Goal: Information Seeking & Learning: Learn about a topic

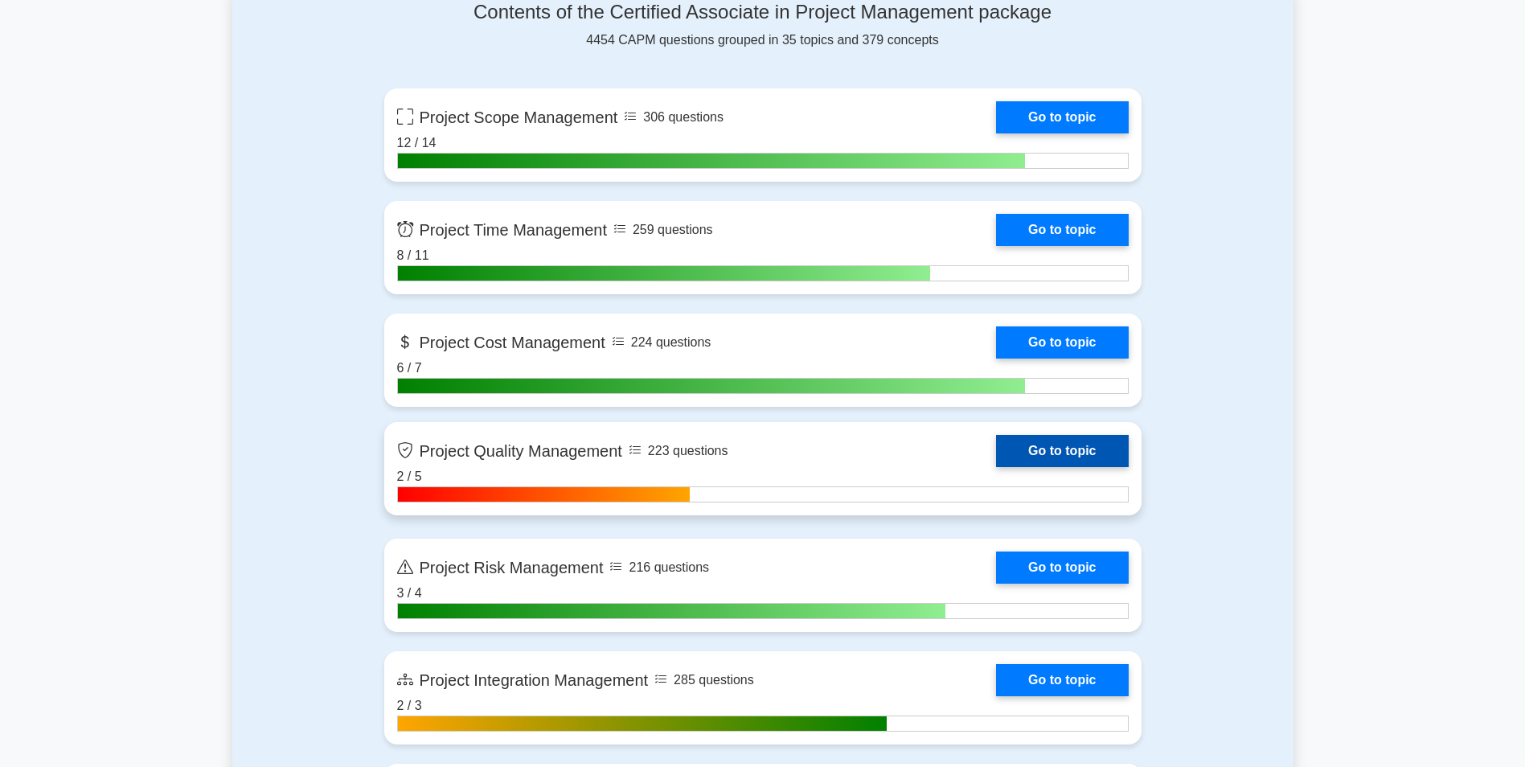
scroll to position [964, 0]
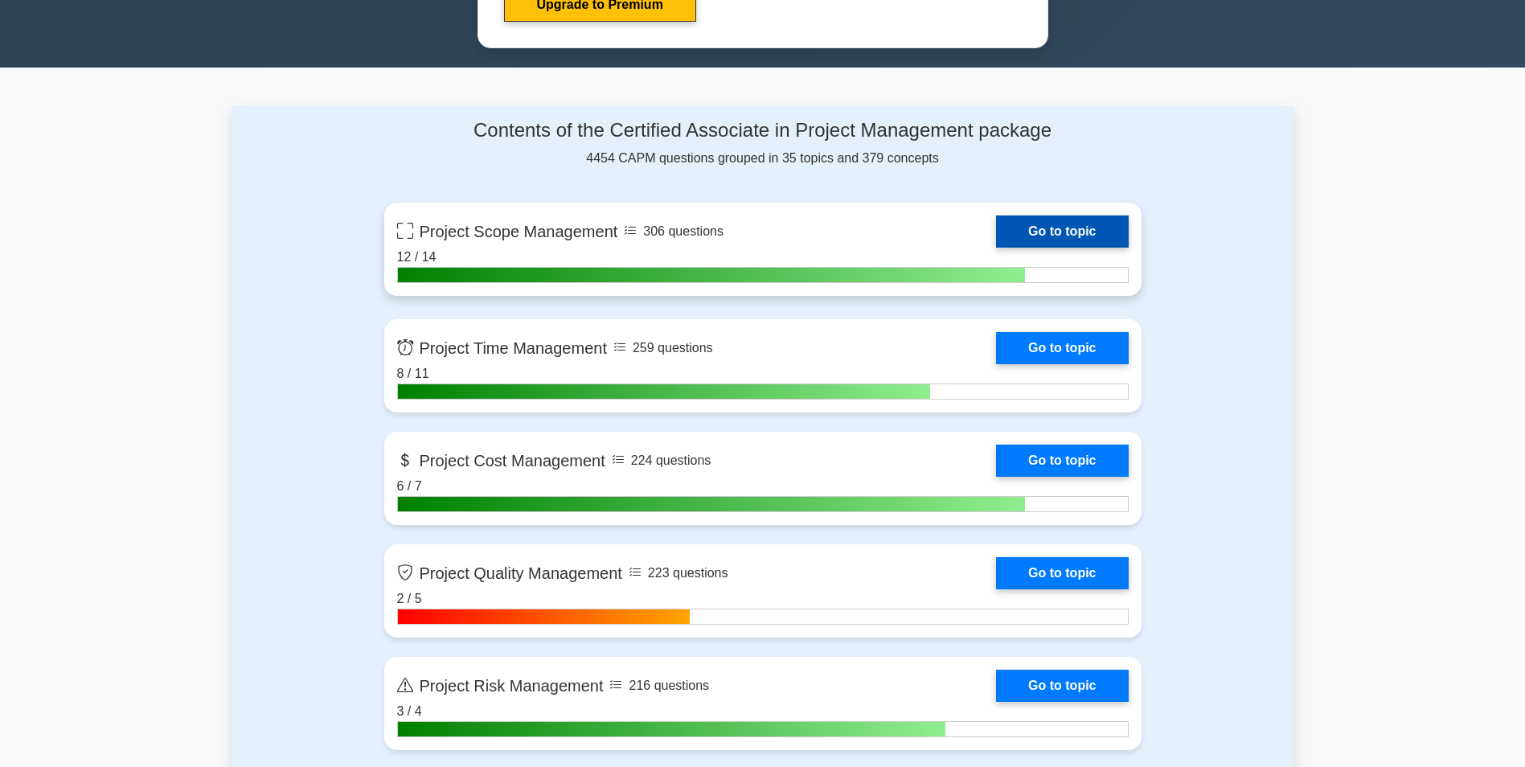
click at [1070, 231] on link "Go to topic" at bounding box center [1062, 231] width 132 height 32
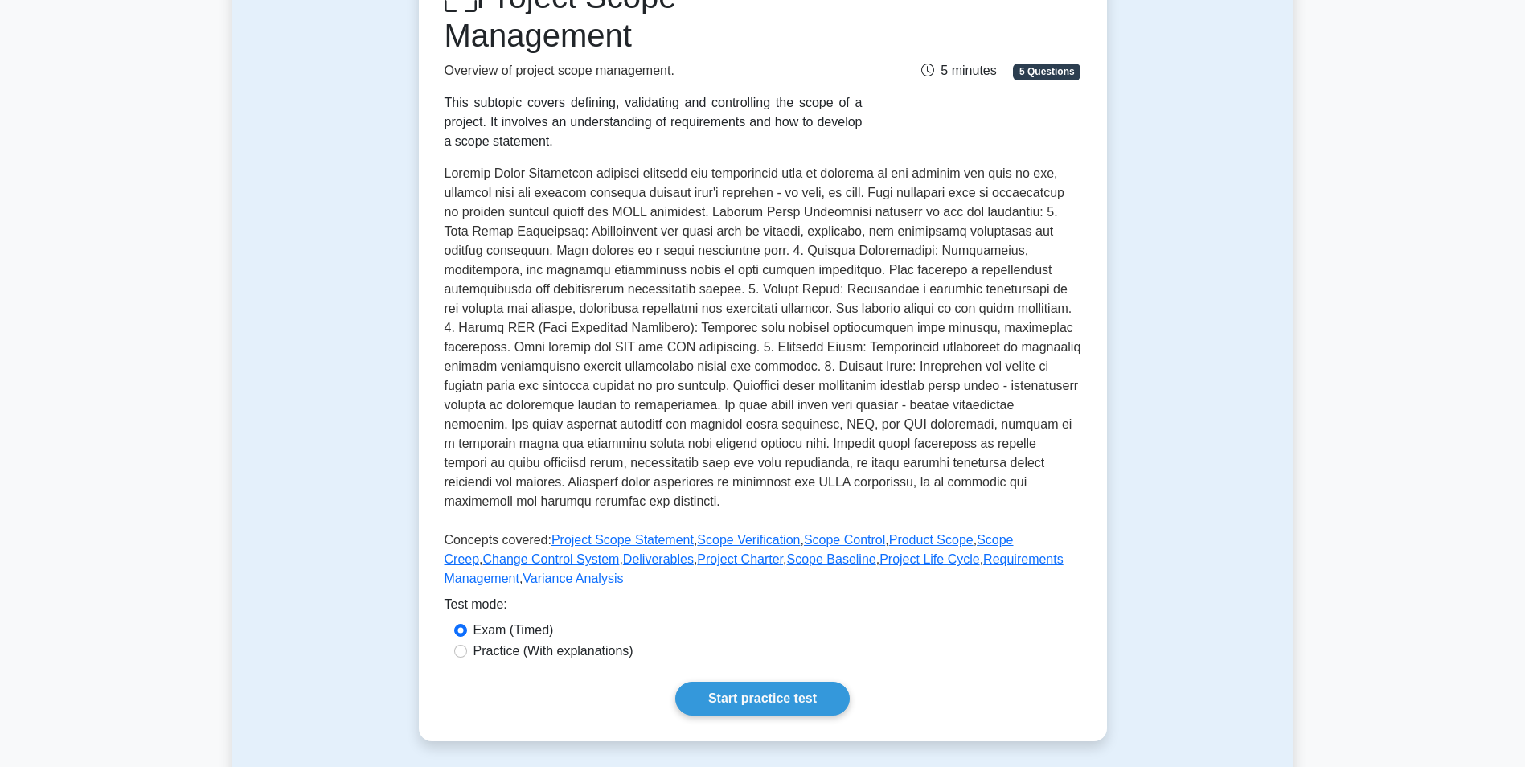
scroll to position [402, 0]
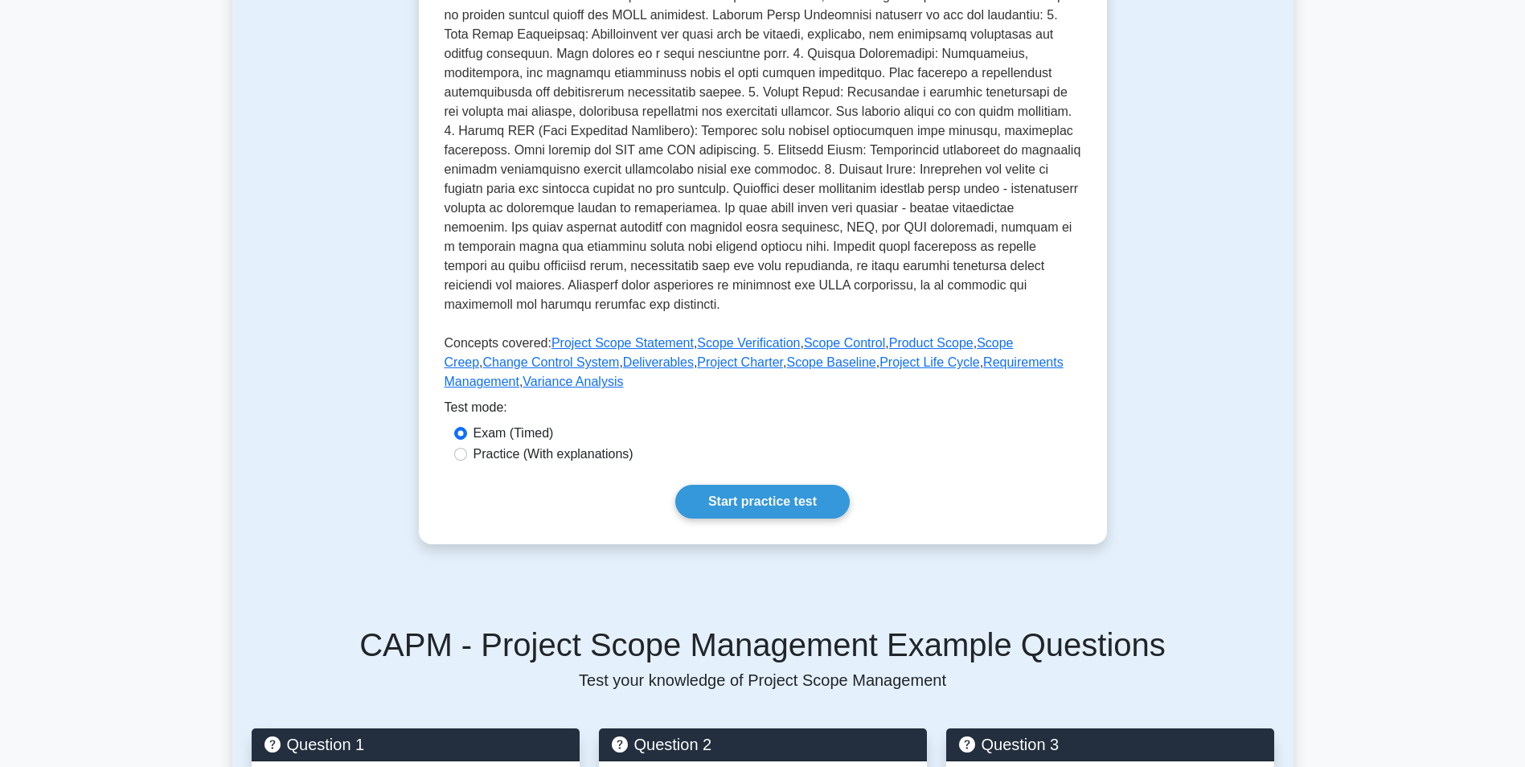
click at [533, 455] on label "Practice (With explanations)" at bounding box center [553, 453] width 160 height 19
click at [467, 455] on input "Practice (With explanations)" at bounding box center [460, 454] width 13 height 13
radio input "true"
click at [515, 436] on label "Exam (Timed)" at bounding box center [513, 433] width 80 height 19
click at [467, 436] on input "Exam (Timed)" at bounding box center [460, 433] width 13 height 13
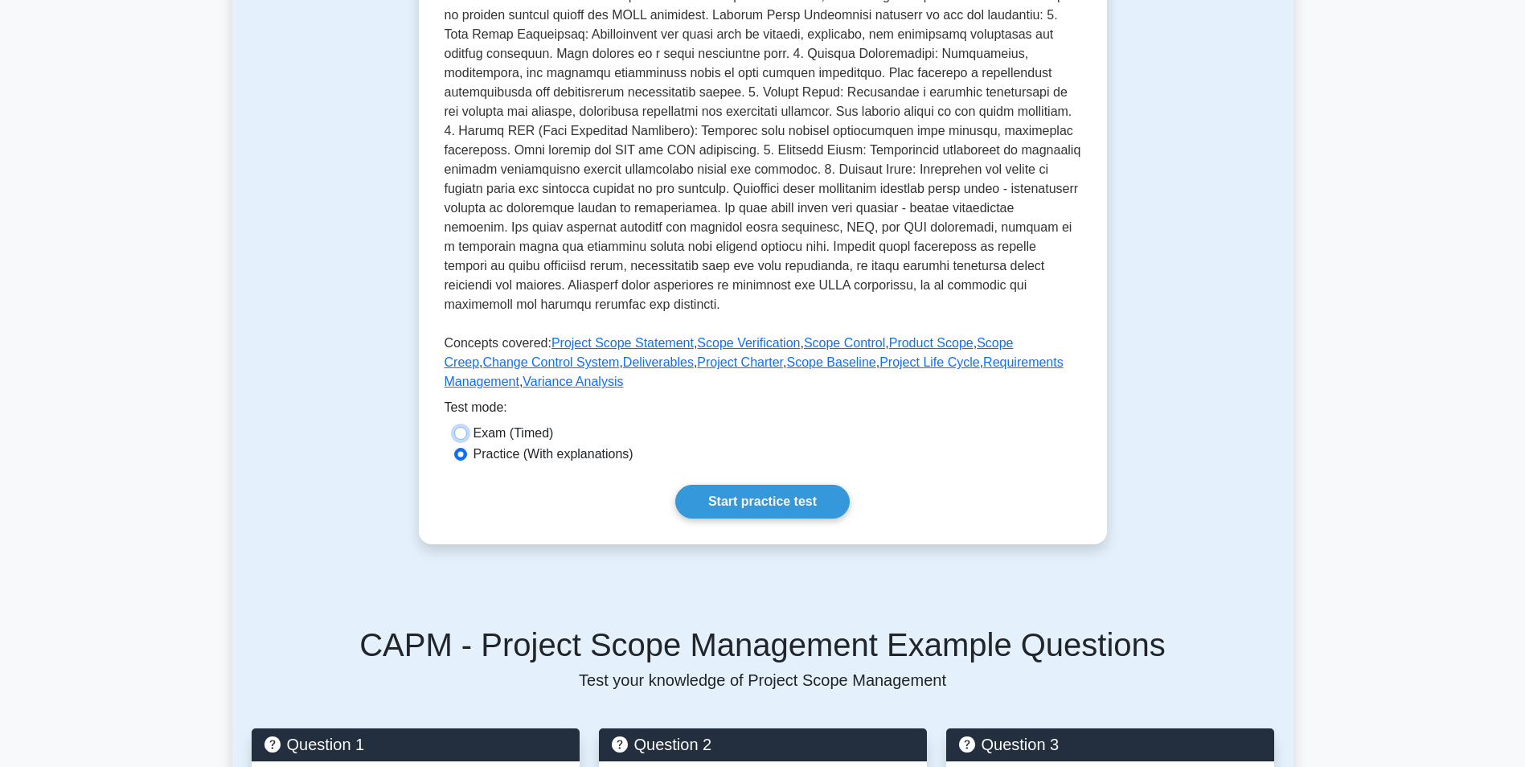
radio input "true"
click at [710, 501] on link "Start practice test" at bounding box center [762, 502] width 174 height 34
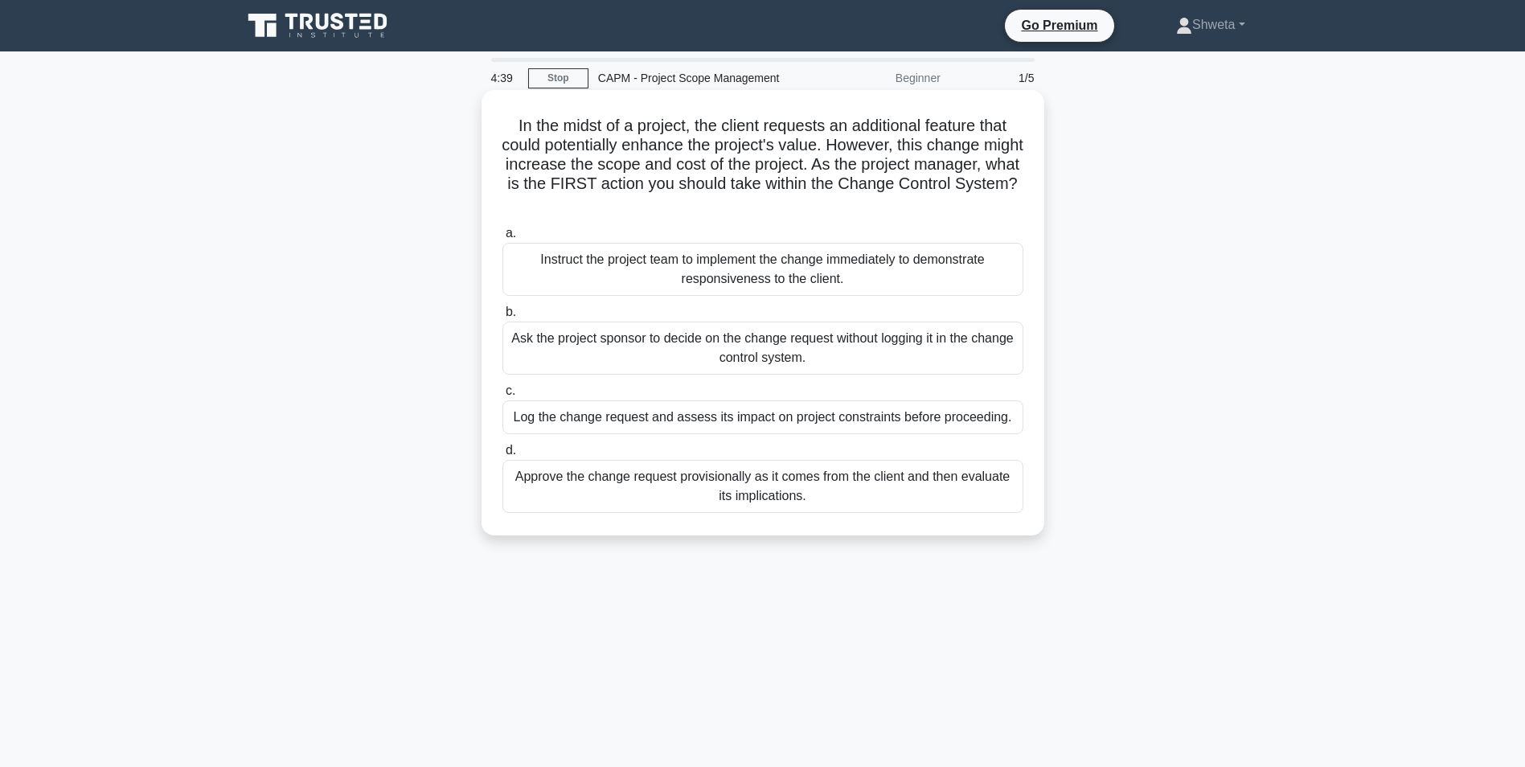
click at [614, 427] on div "Log the change request and assess its impact on project constraints before proc…" at bounding box center [762, 417] width 521 height 34
click at [502, 396] on input "c. Log the change request and assess its impact on project constraints before p…" at bounding box center [502, 391] width 0 height 10
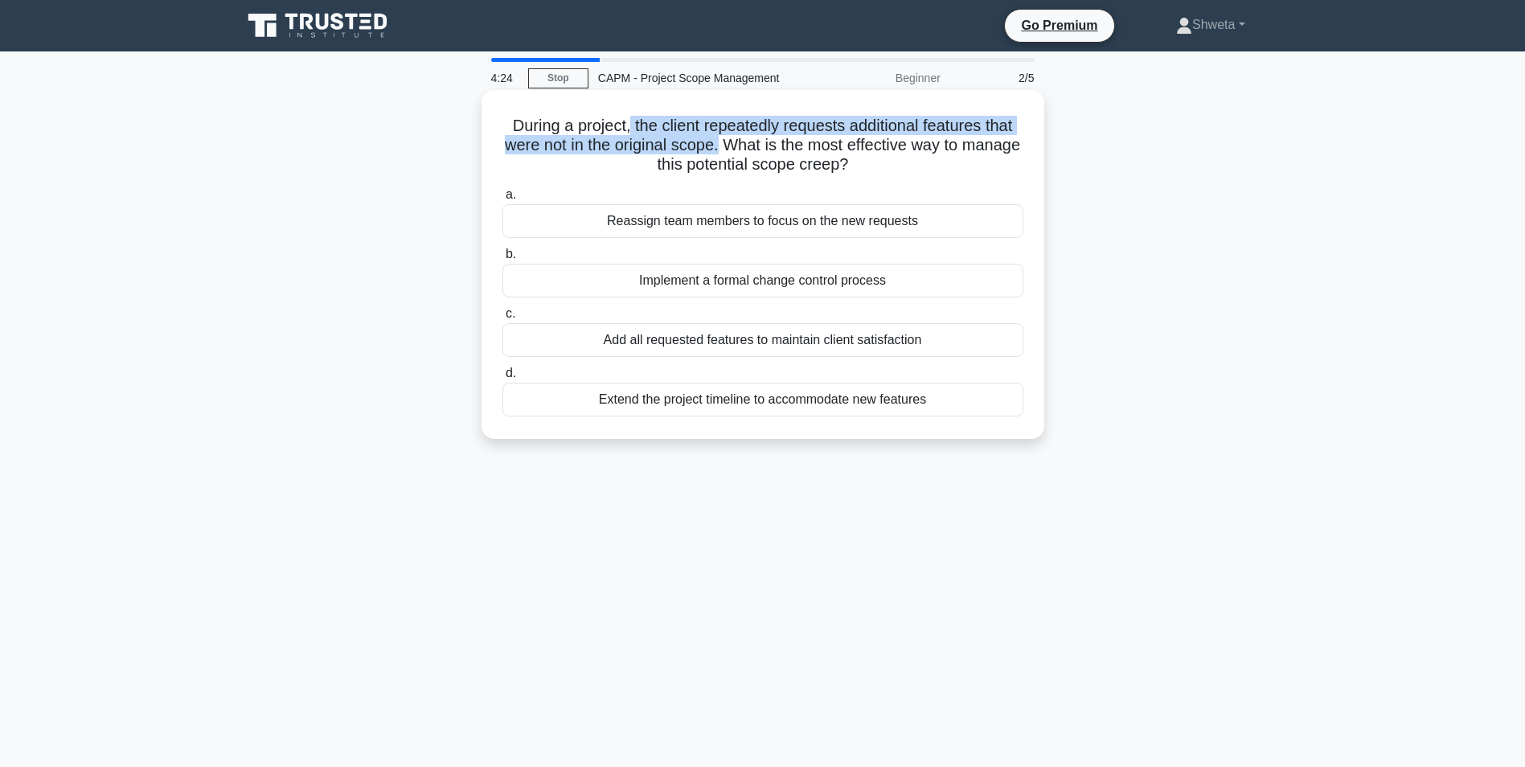
drag, startPoint x: 625, startPoint y: 121, endPoint x: 748, endPoint y: 148, distance: 126.0
click at [748, 148] on h5 "During a project, the client repeatedly requests additional features that were …" at bounding box center [763, 145] width 524 height 59
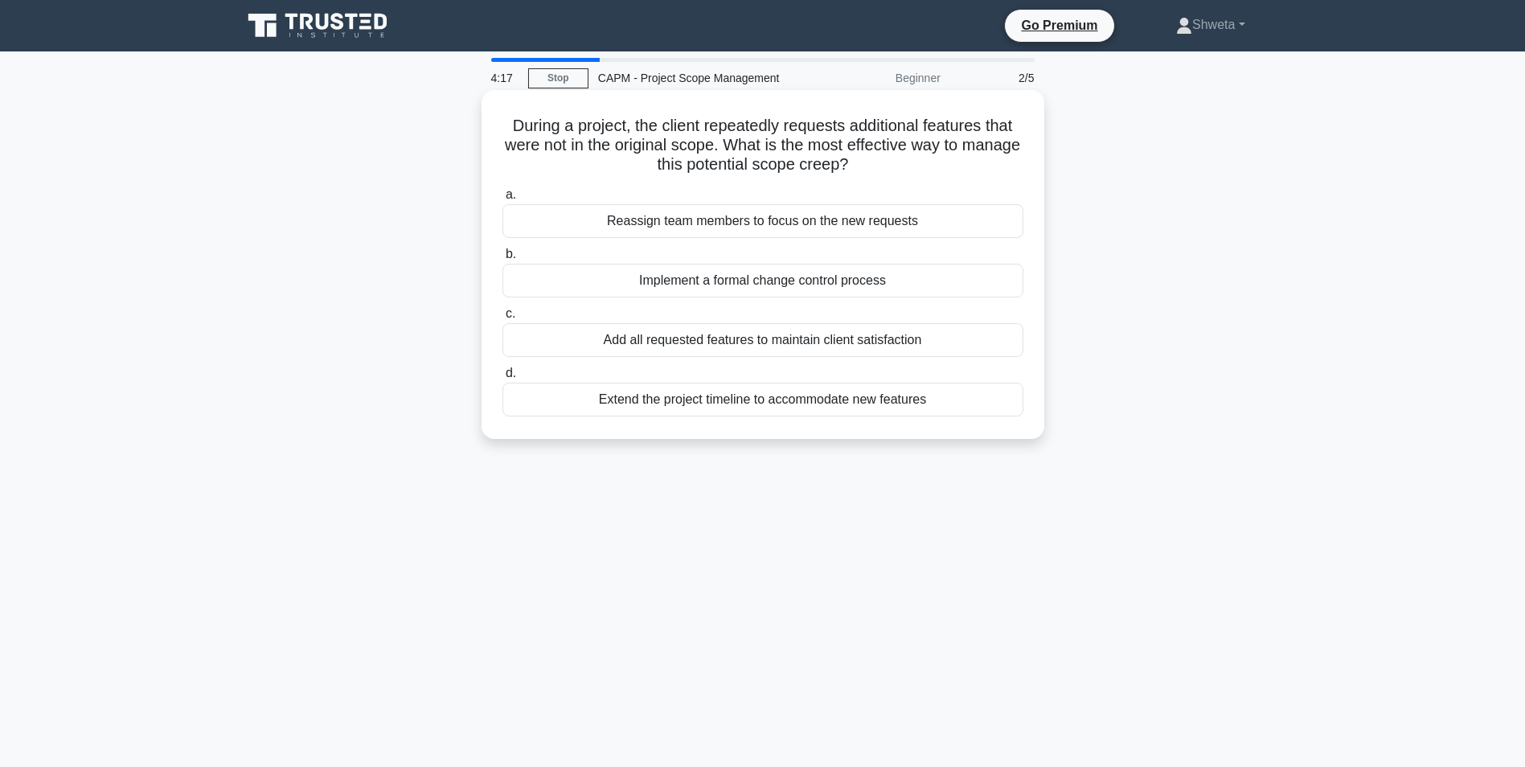
click at [867, 162] on icon ".spinner_0XTQ{transform-origin:center;animation:spinner_y6GP .75s linear infini…" at bounding box center [857, 165] width 19 height 19
click at [765, 280] on div "Implement a formal change control process" at bounding box center [762, 281] width 521 height 34
click at [502, 260] on input "b. Implement a formal change control process" at bounding box center [502, 254] width 0 height 10
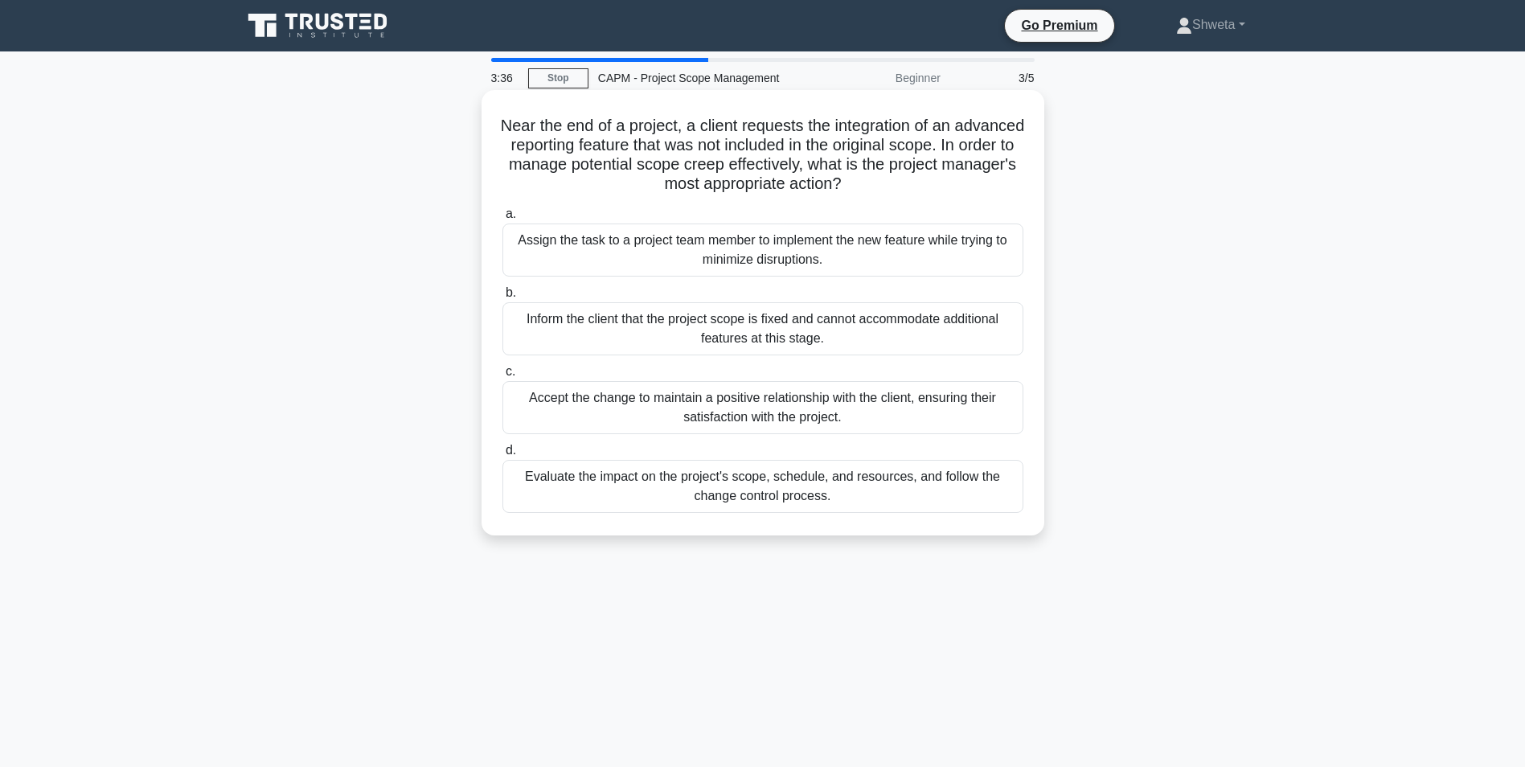
click at [650, 493] on div "Evaluate the impact on the project's scope, schedule, and resources, and follow…" at bounding box center [762, 486] width 521 height 53
click at [502, 456] on input "d. Evaluate the impact on the project's scope, schedule, and resources, and fol…" at bounding box center [502, 450] width 0 height 10
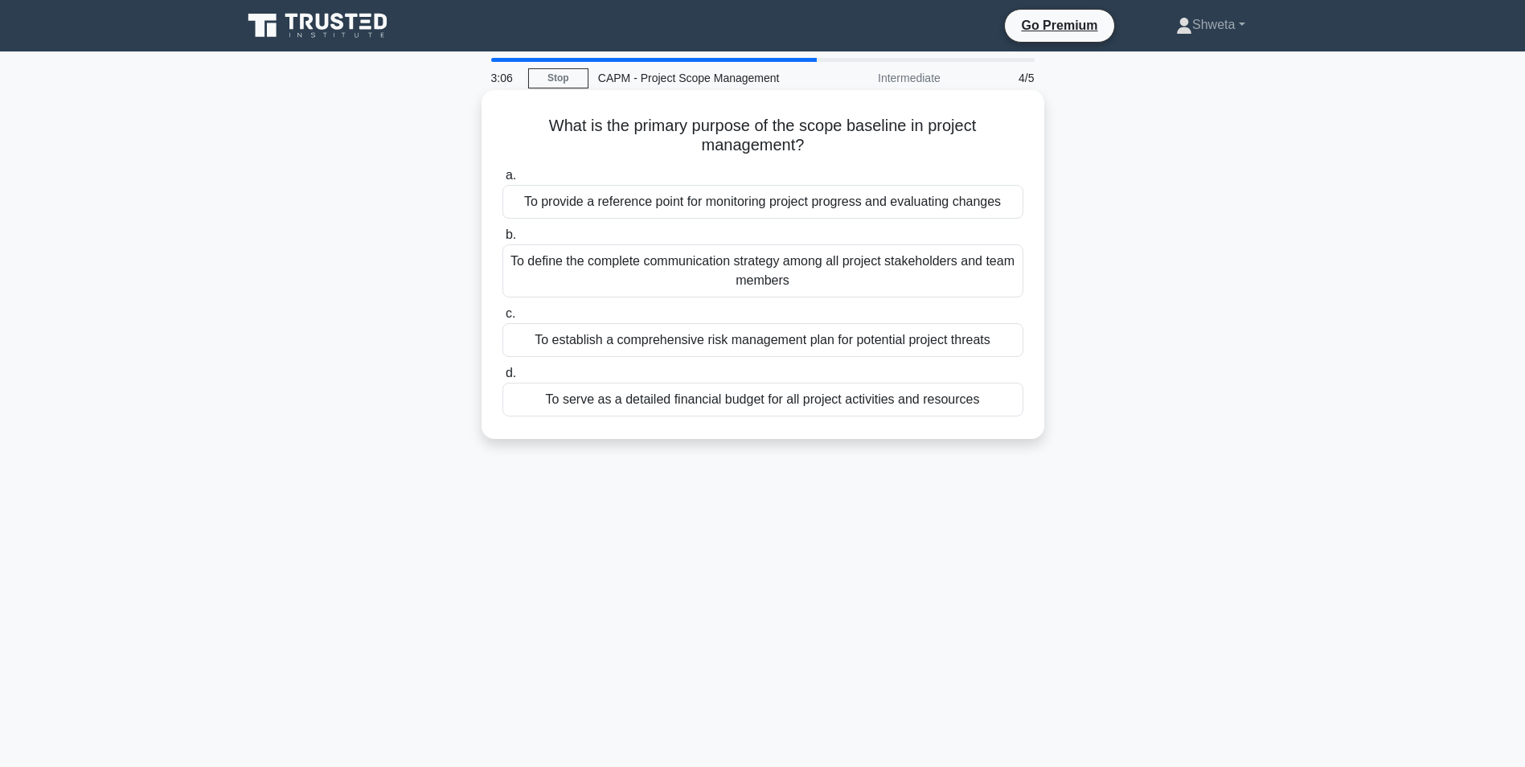
click at [728, 207] on div "To provide a reference point for monitoring project progress and evaluating cha…" at bounding box center [762, 202] width 521 height 34
click at [502, 181] on input "a. To provide a reference point for monitoring project progress and evaluating …" at bounding box center [502, 175] width 0 height 10
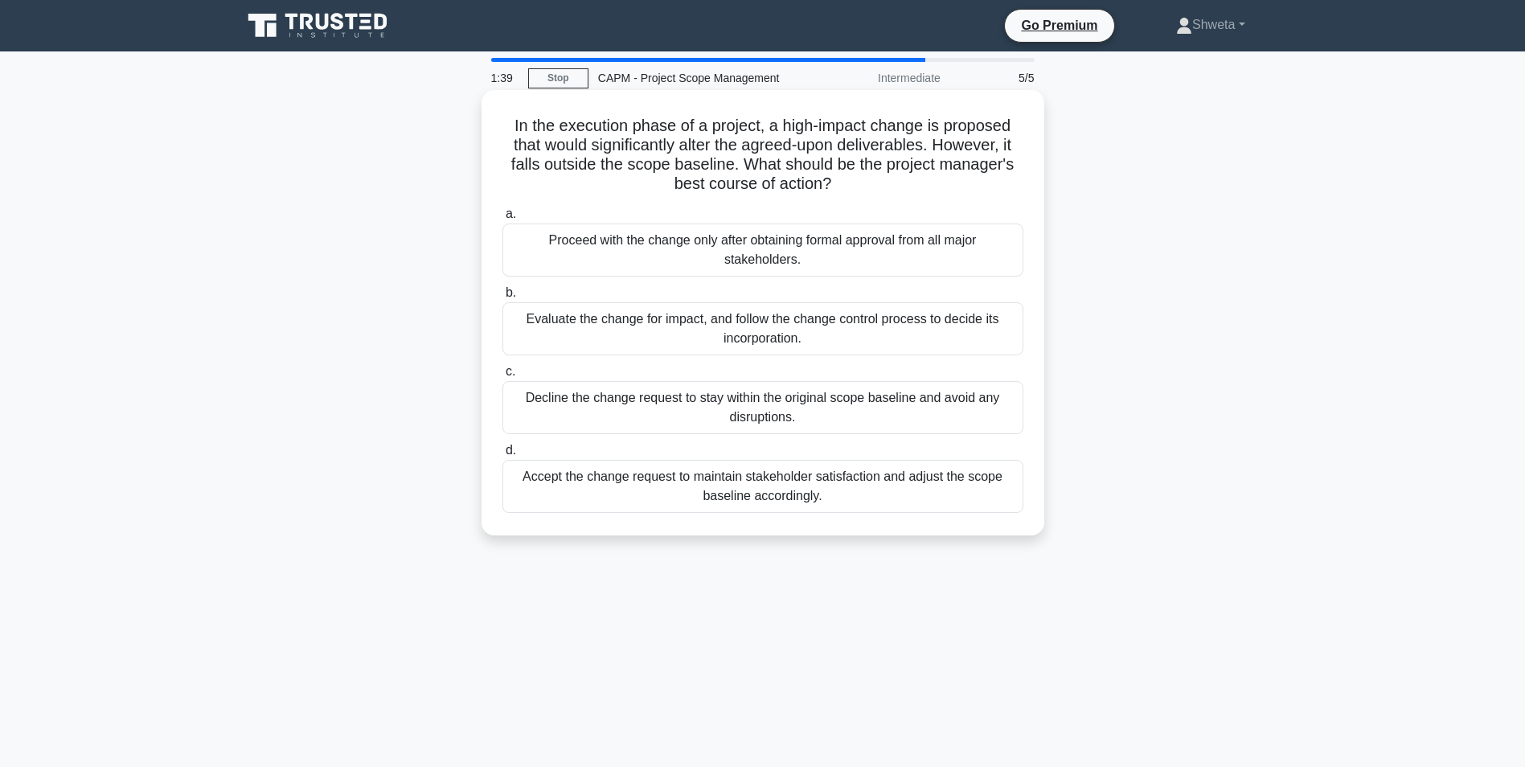
click at [899, 335] on div "Evaluate the change for impact, and follow the change control process to decide…" at bounding box center [762, 328] width 521 height 53
click at [502, 298] on input "b. Evaluate the change for impact, and follow the change control process to dec…" at bounding box center [502, 293] width 0 height 10
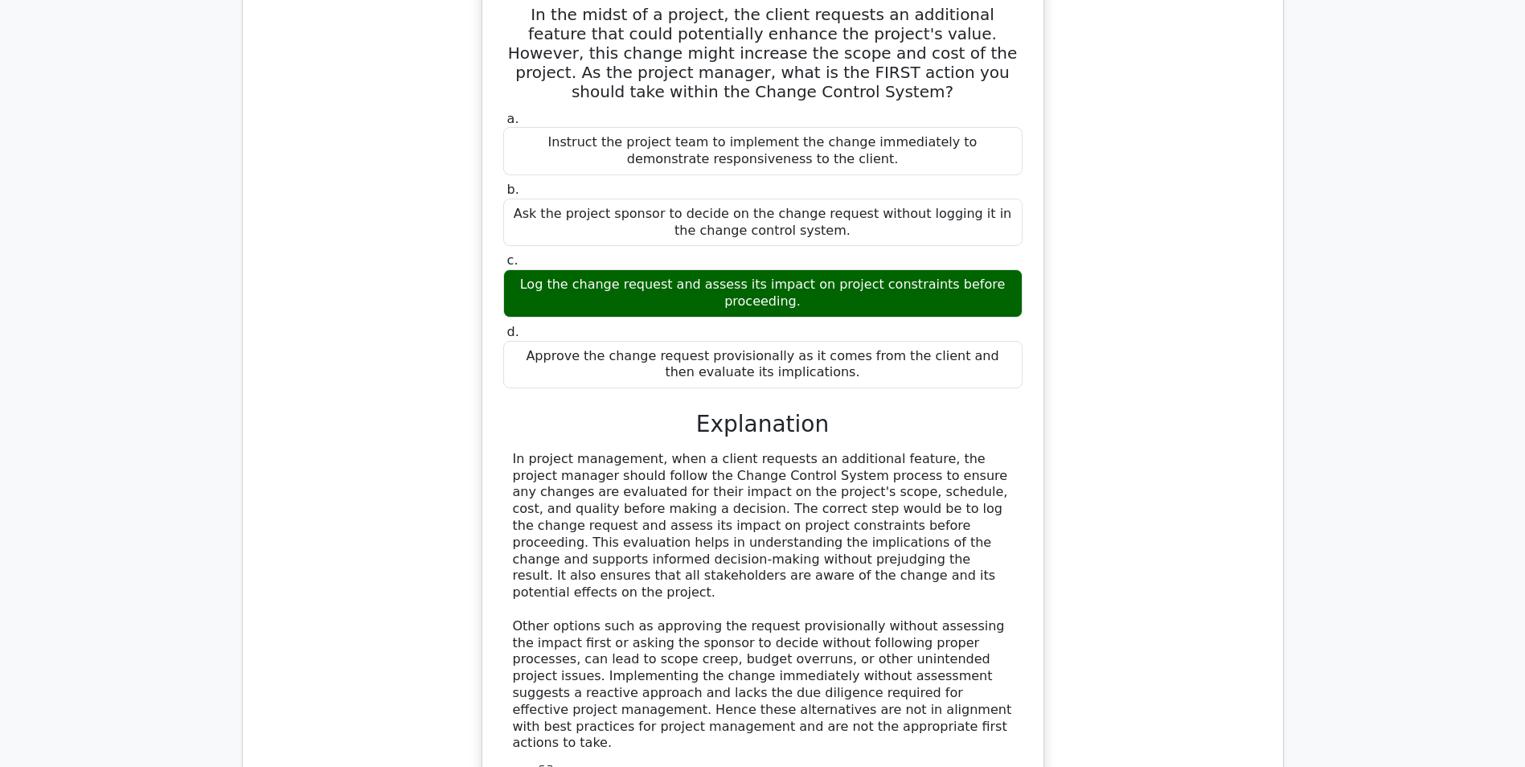
scroll to position [1366, 0]
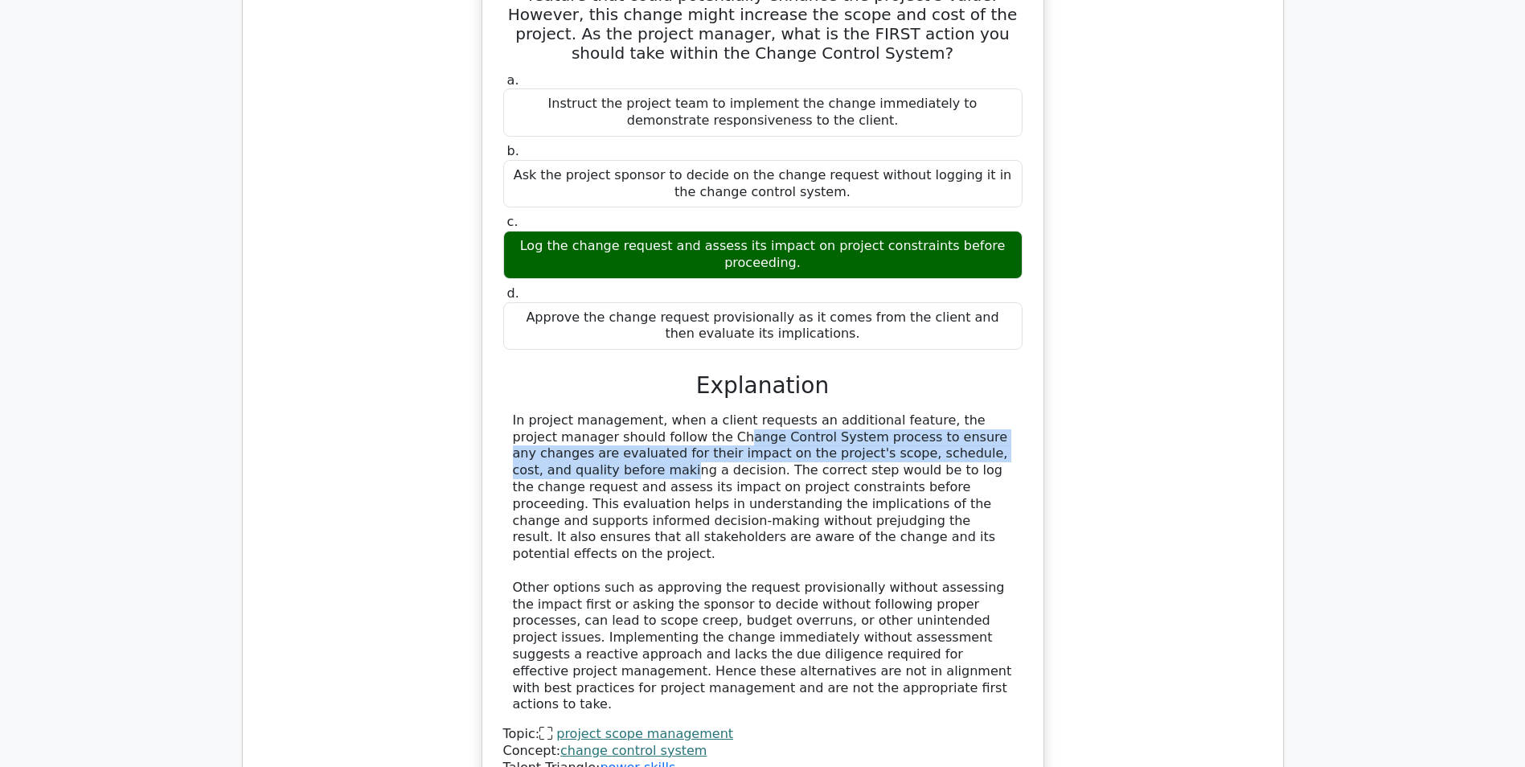
drag, startPoint x: 588, startPoint y: 384, endPoint x: 920, endPoint y: 388, distance: 332.0
click at [920, 412] on div "In project management, when a client requests an additional feature, the projec…" at bounding box center [763, 562] width 500 height 301
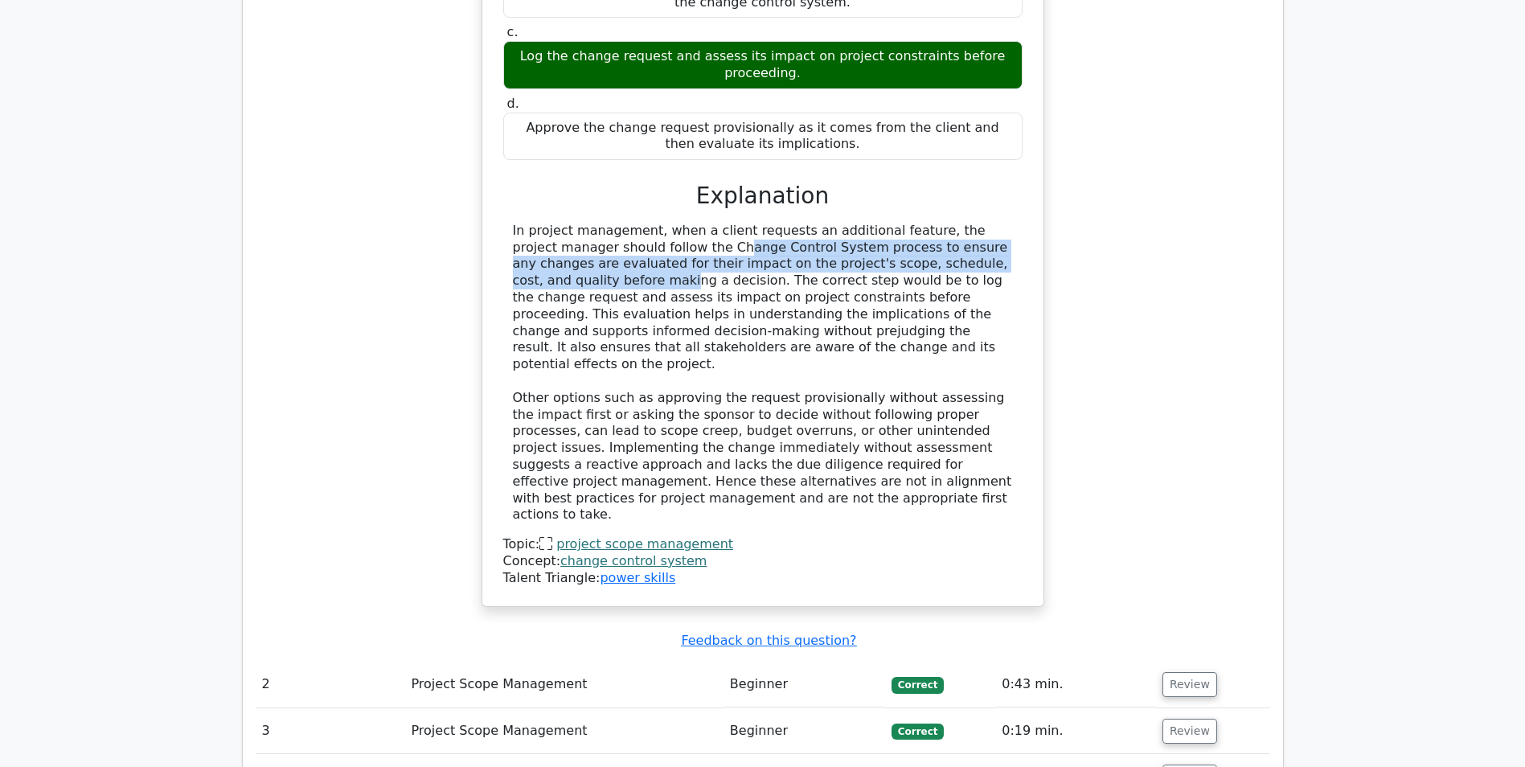
scroll to position [1768, 0]
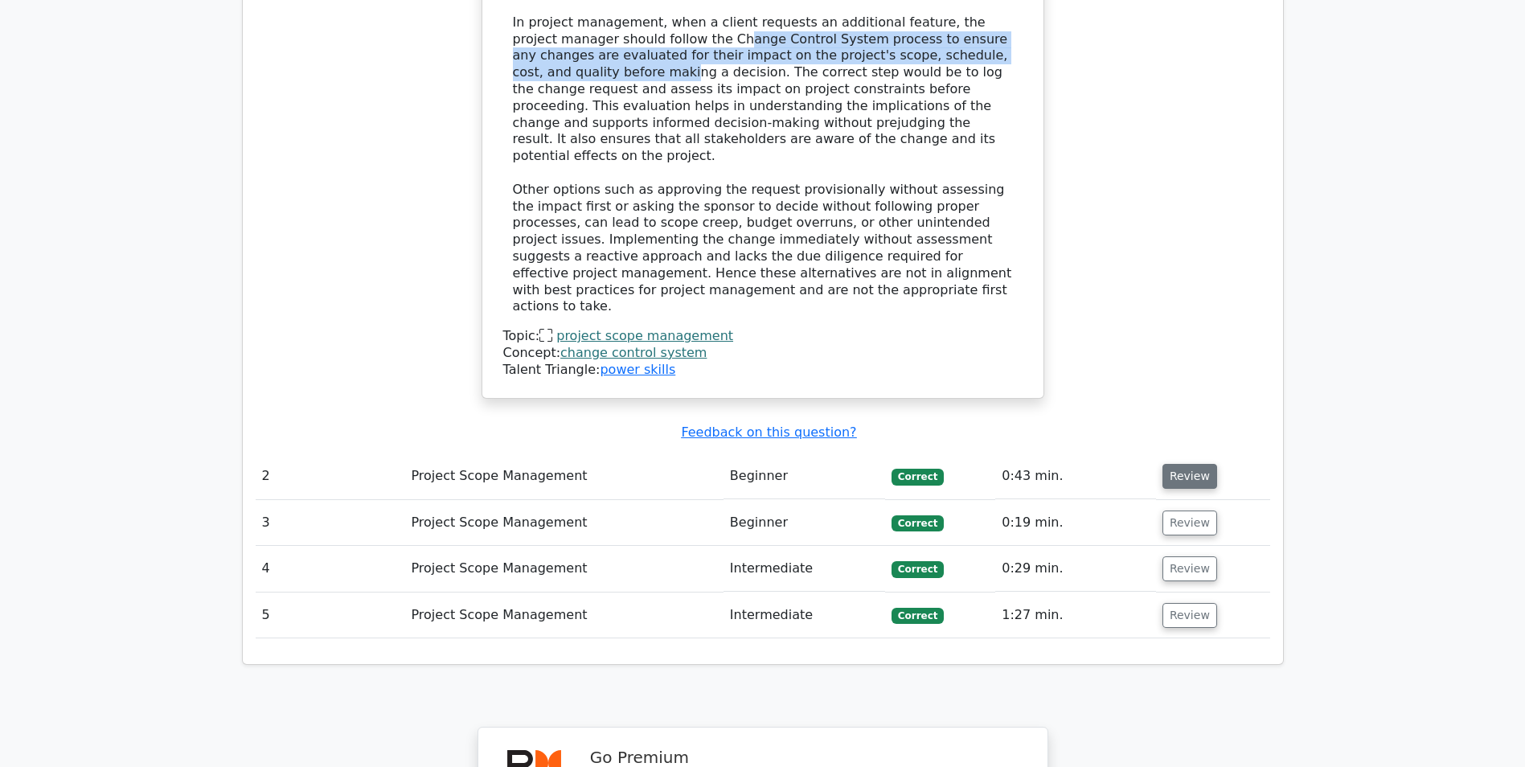
click at [1177, 464] on button "Review" at bounding box center [1189, 476] width 55 height 25
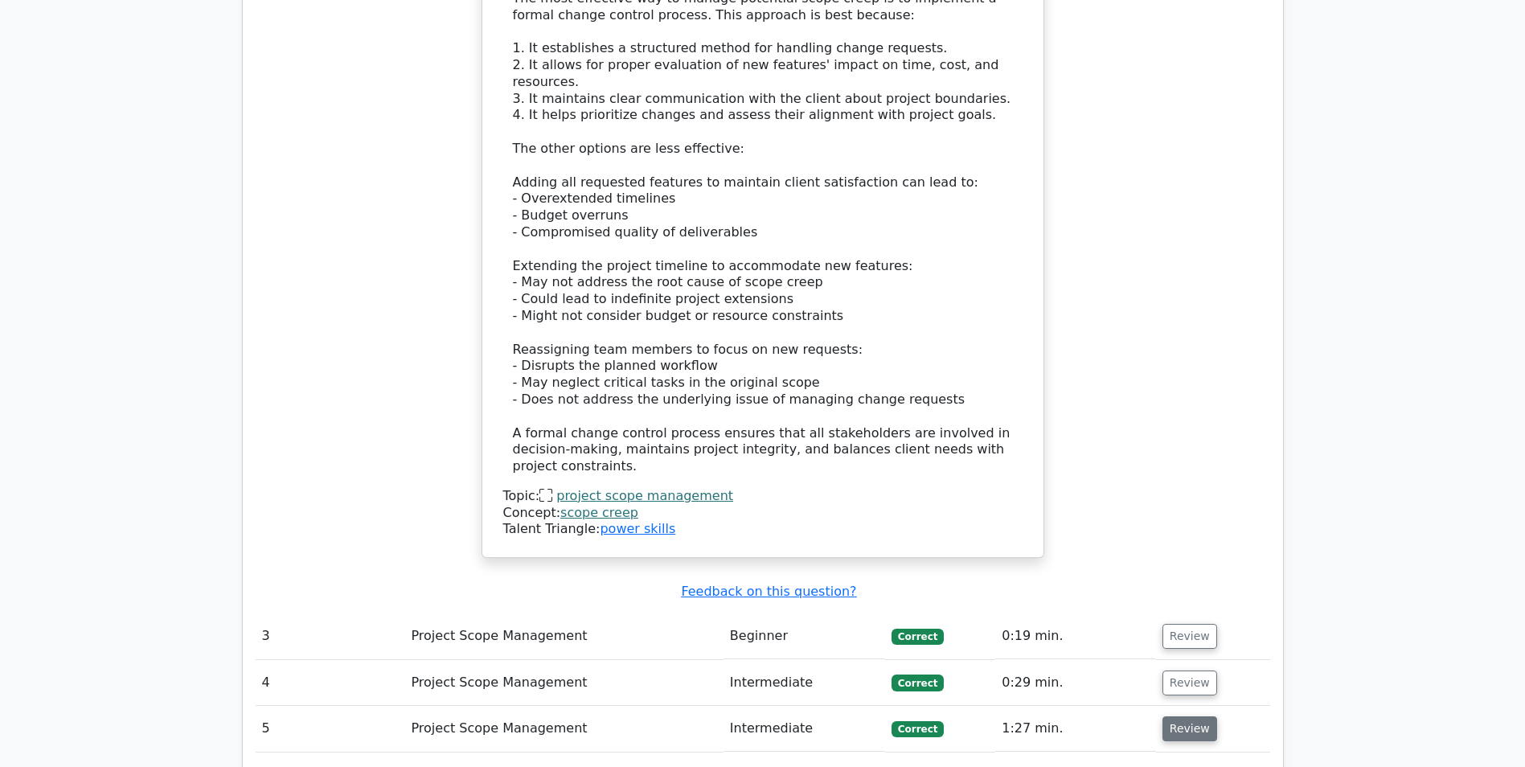
scroll to position [2652, 0]
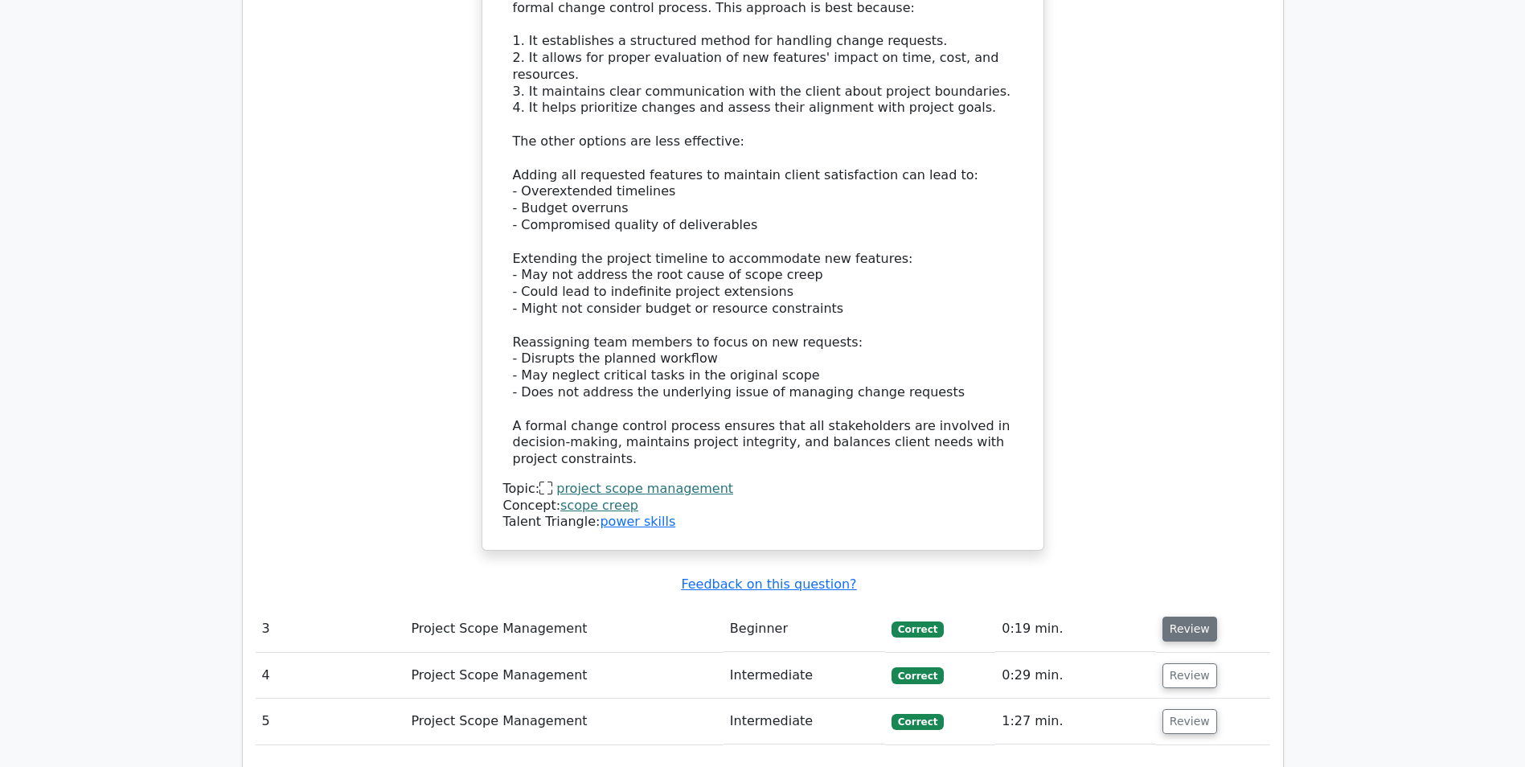
click at [1183, 616] on button "Review" at bounding box center [1189, 628] width 55 height 25
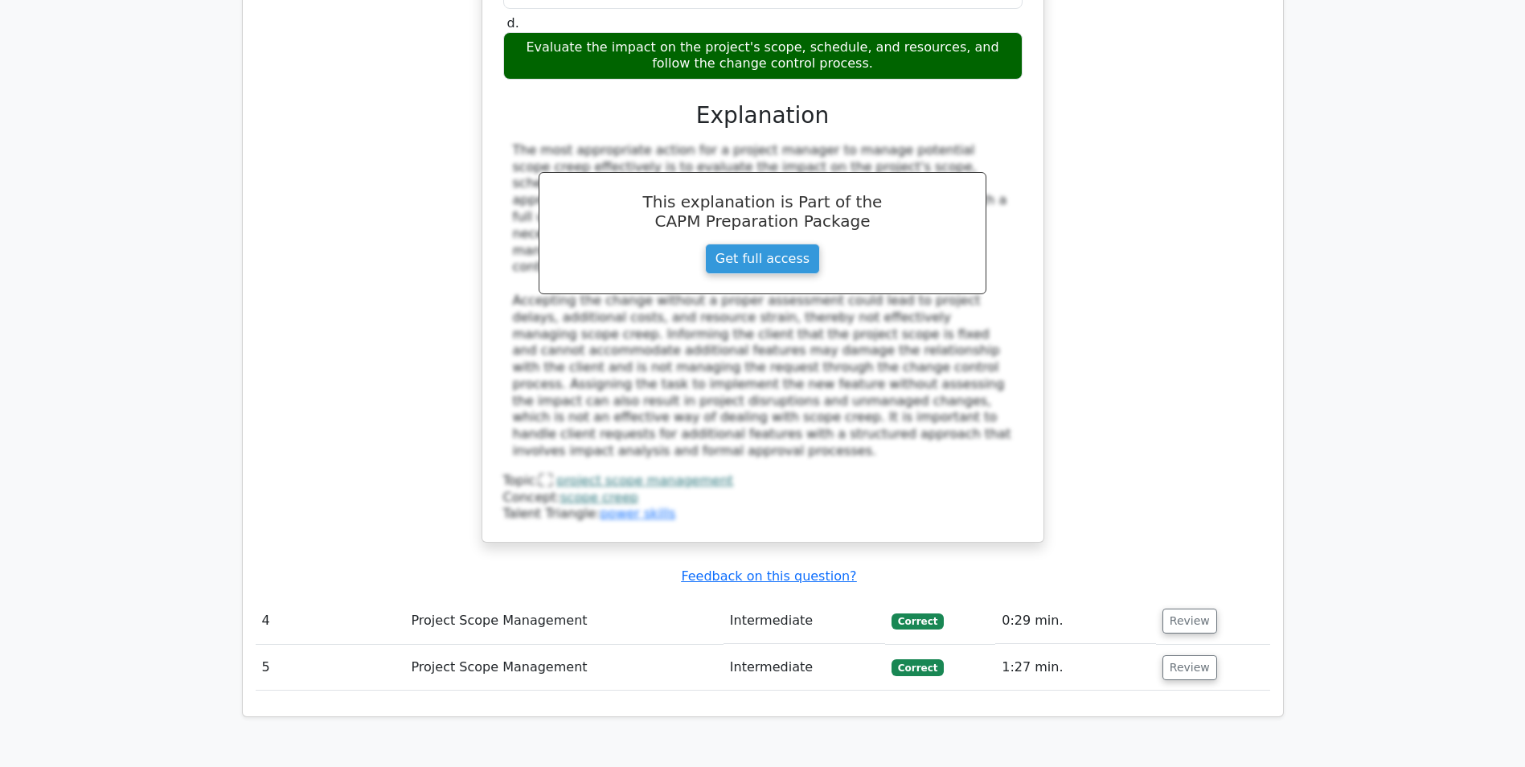
scroll to position [3617, 0]
click at [1170, 608] on button "Review" at bounding box center [1189, 620] width 55 height 25
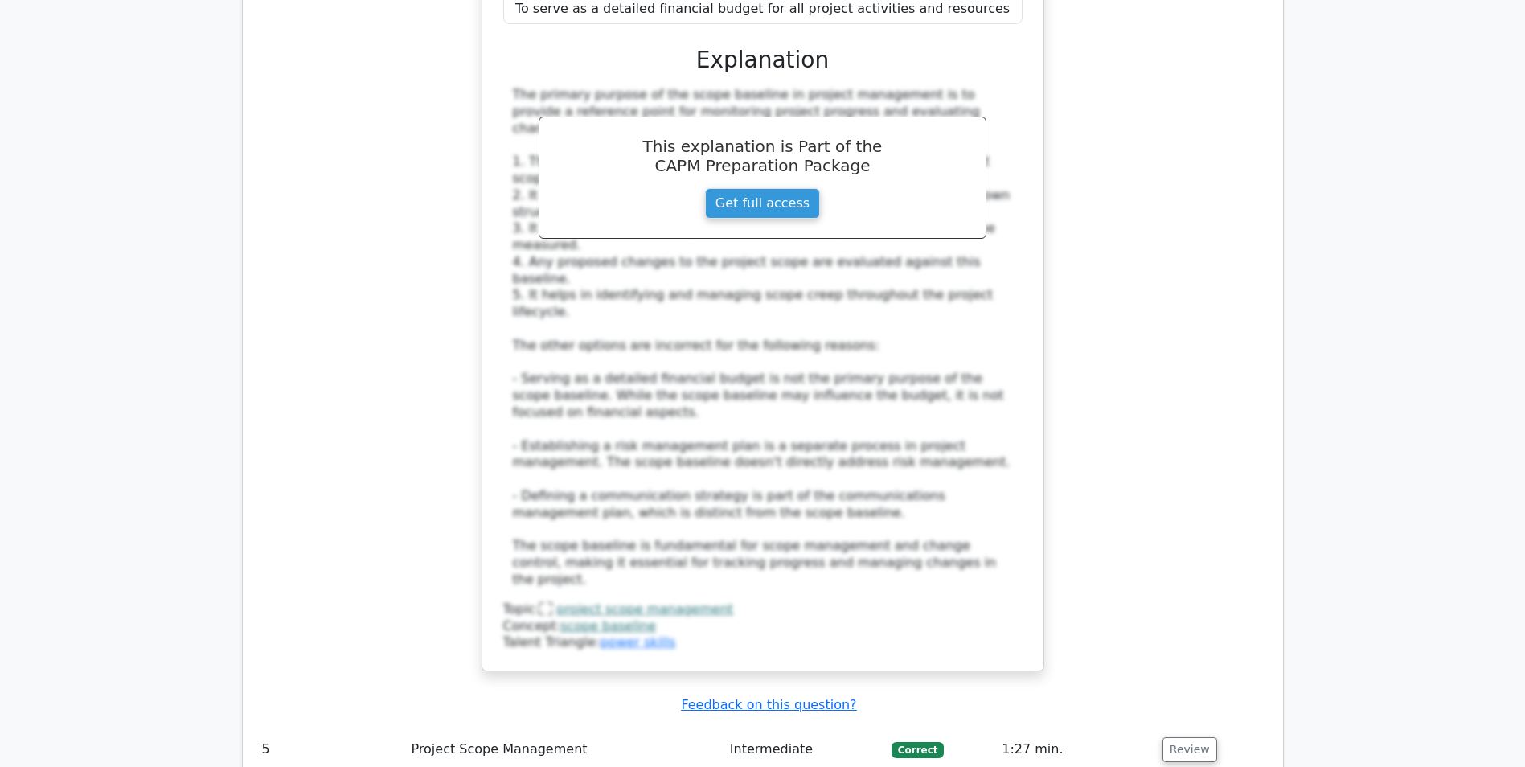
scroll to position [4662, 0]
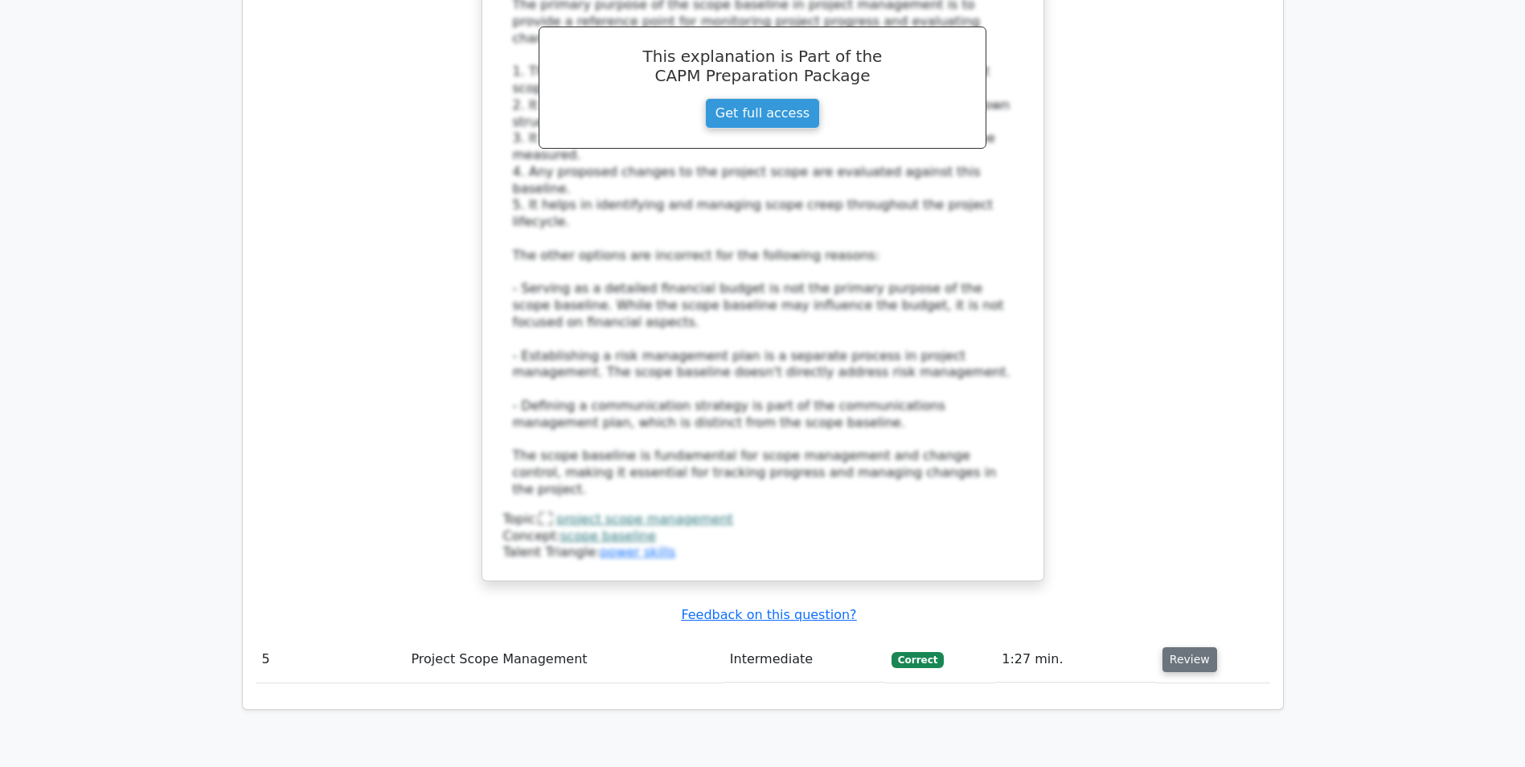
click at [1196, 647] on button "Review" at bounding box center [1189, 659] width 55 height 25
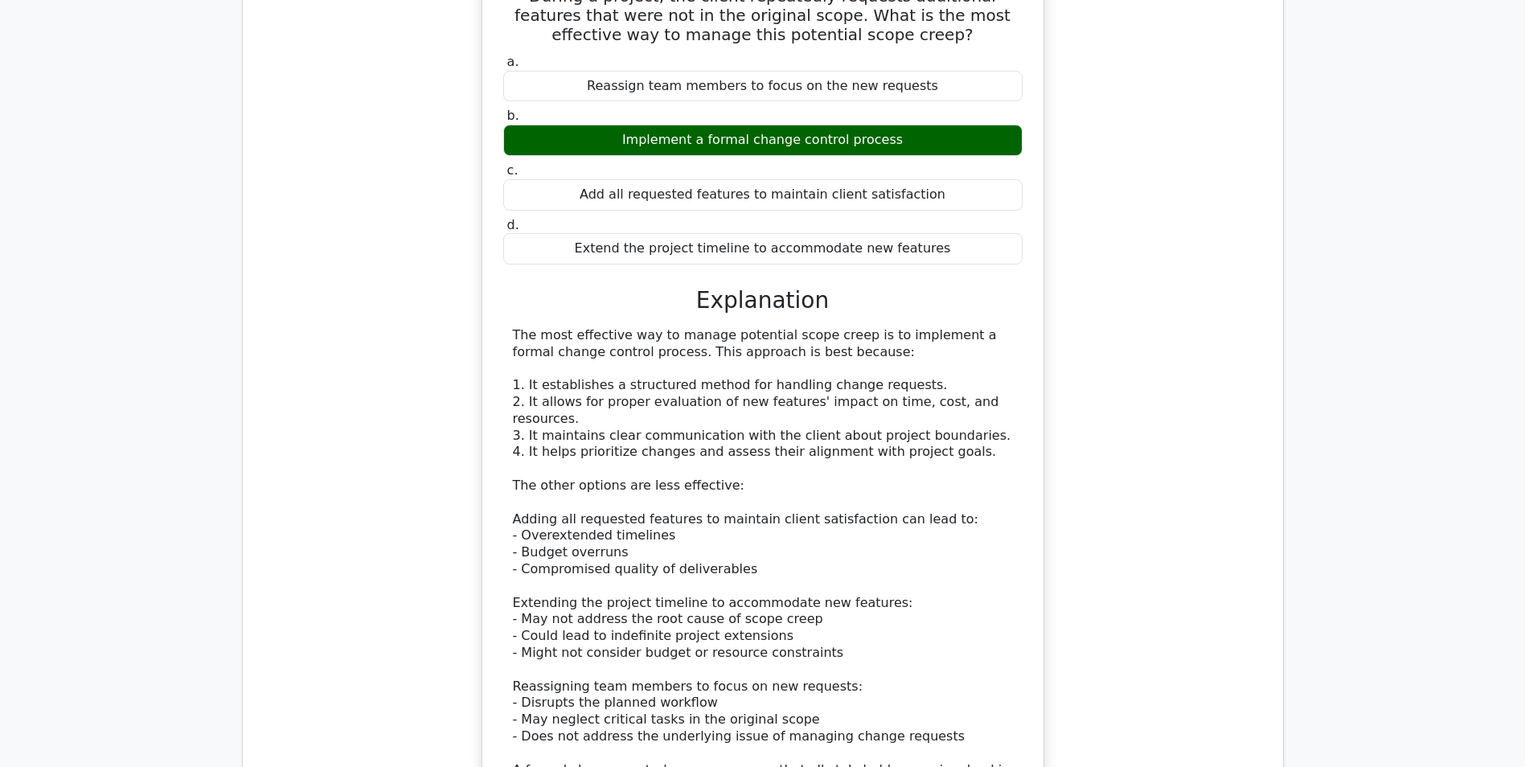
scroll to position [2170, 0]
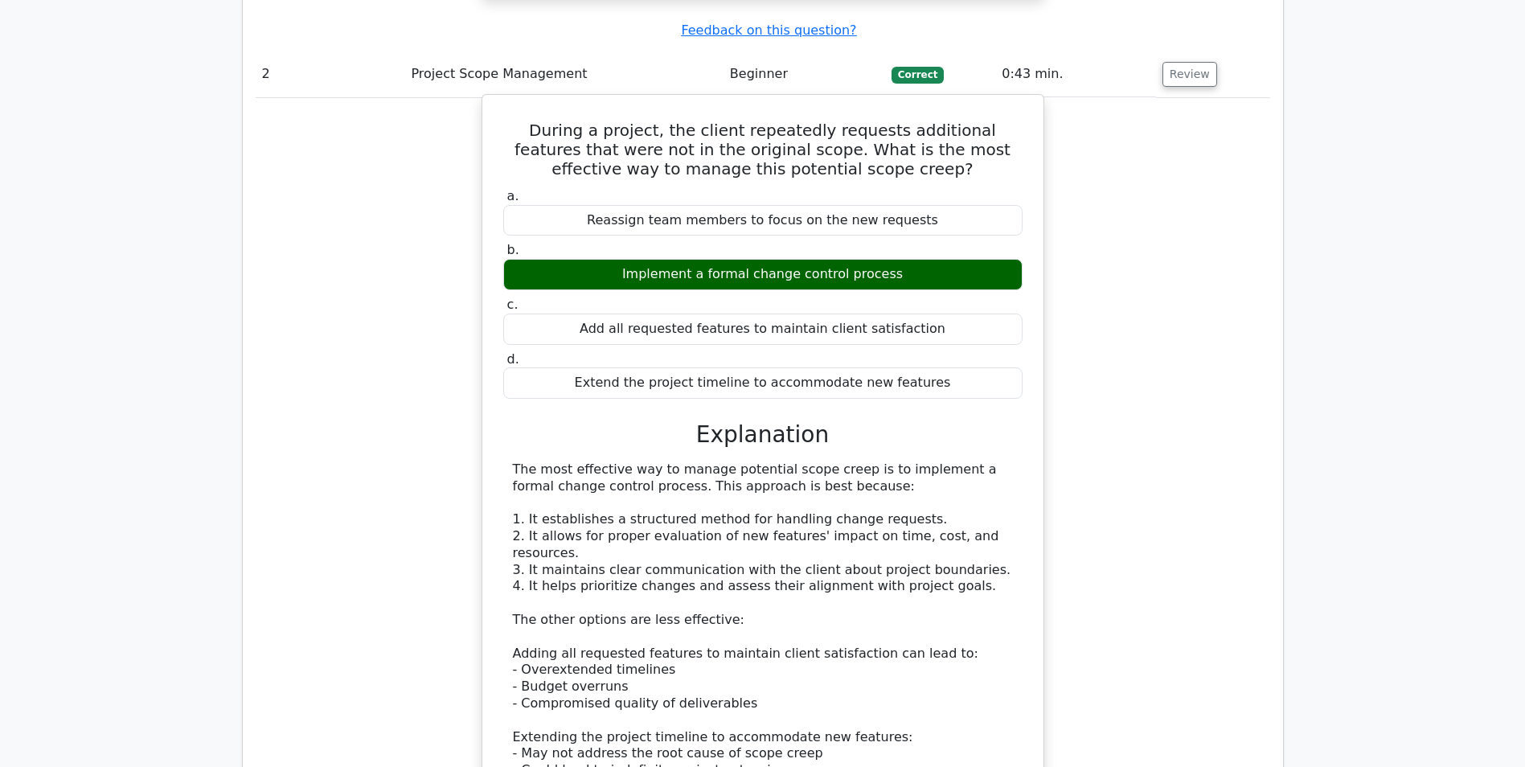
click at [782, 461] on div "The most effective way to manage potential scope creep is to implement a formal…" at bounding box center [763, 703] width 500 height 485
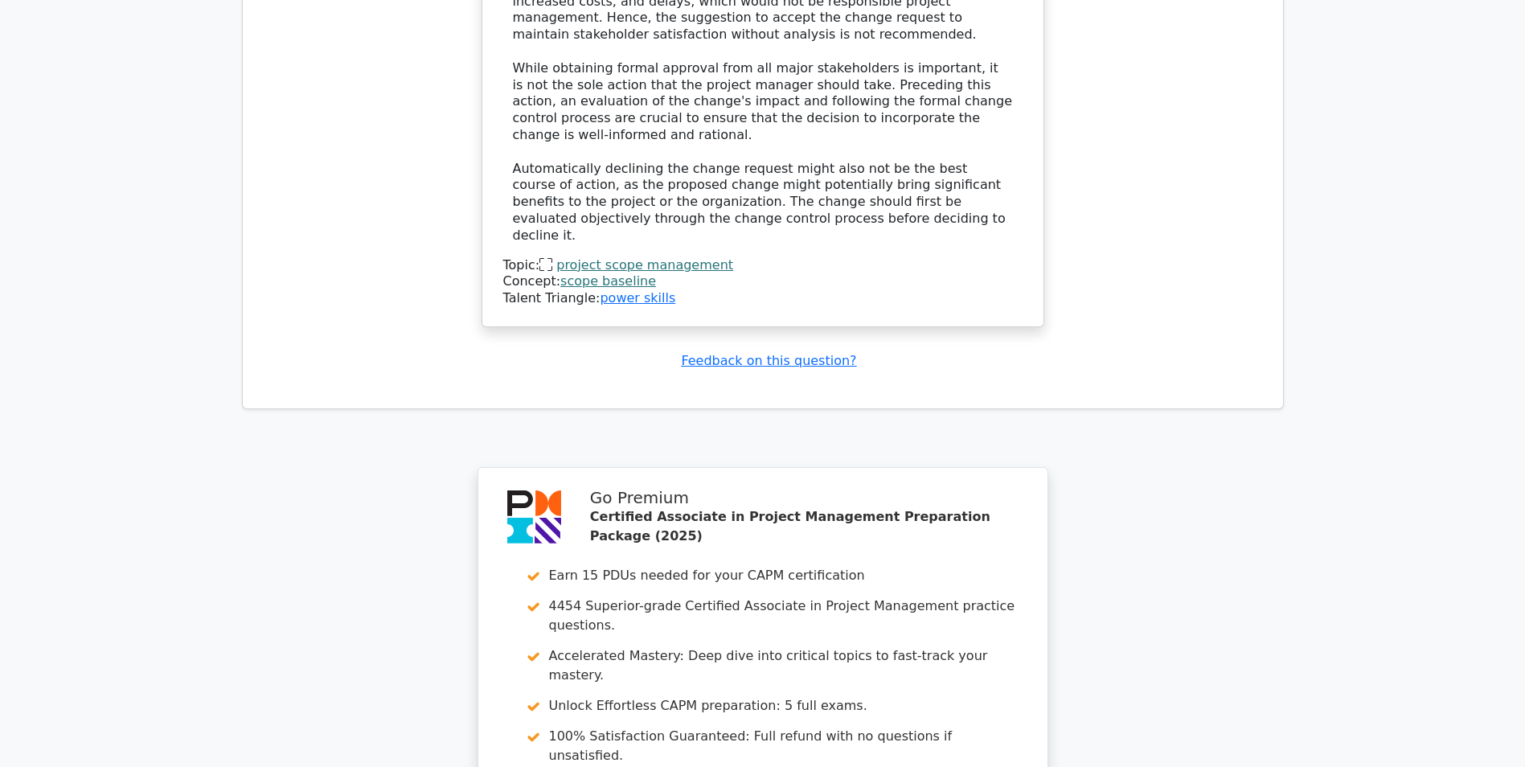
scroll to position [6045, 0]
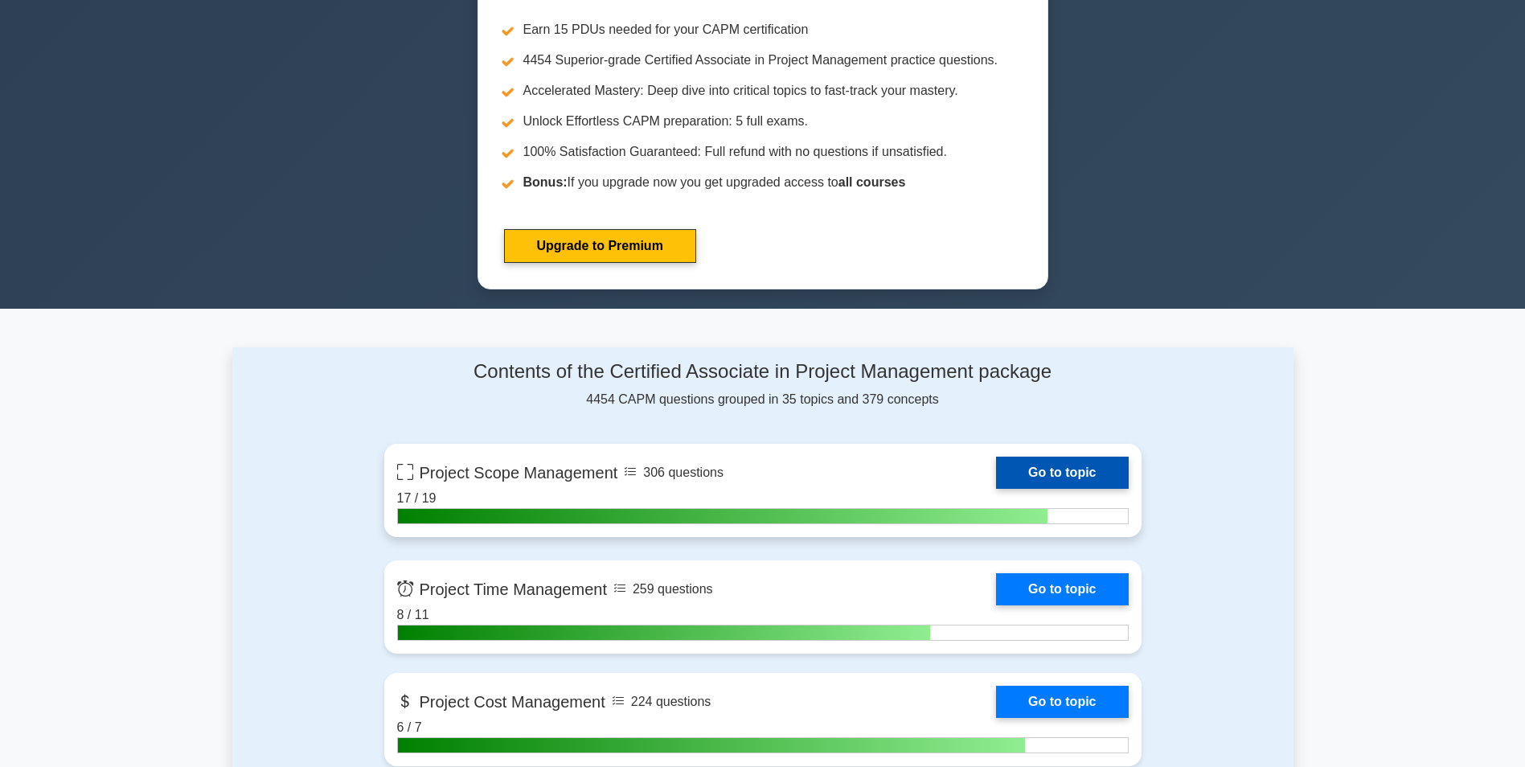
scroll to position [964, 0]
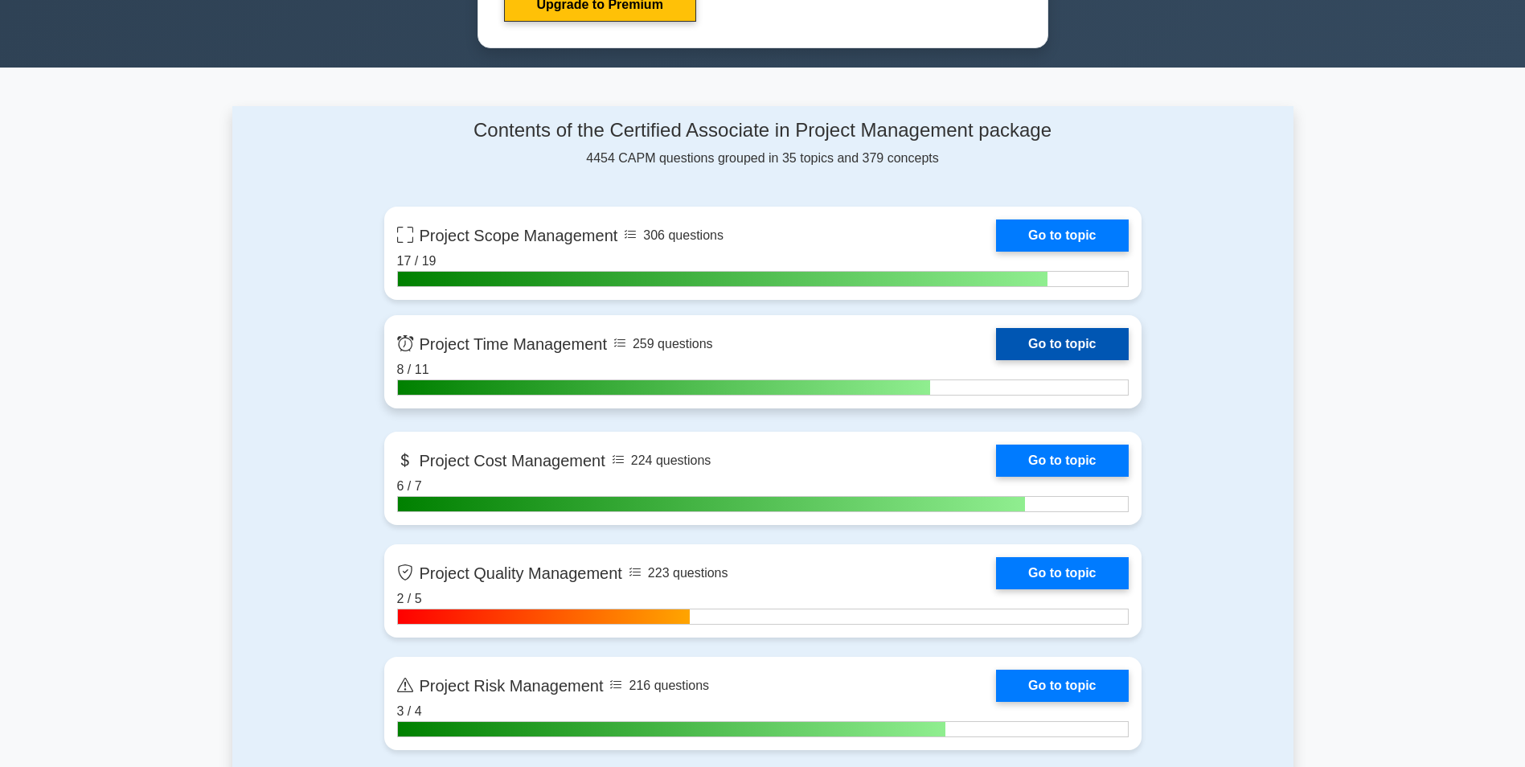
click at [1055, 340] on link "Go to topic" at bounding box center [1062, 344] width 132 height 32
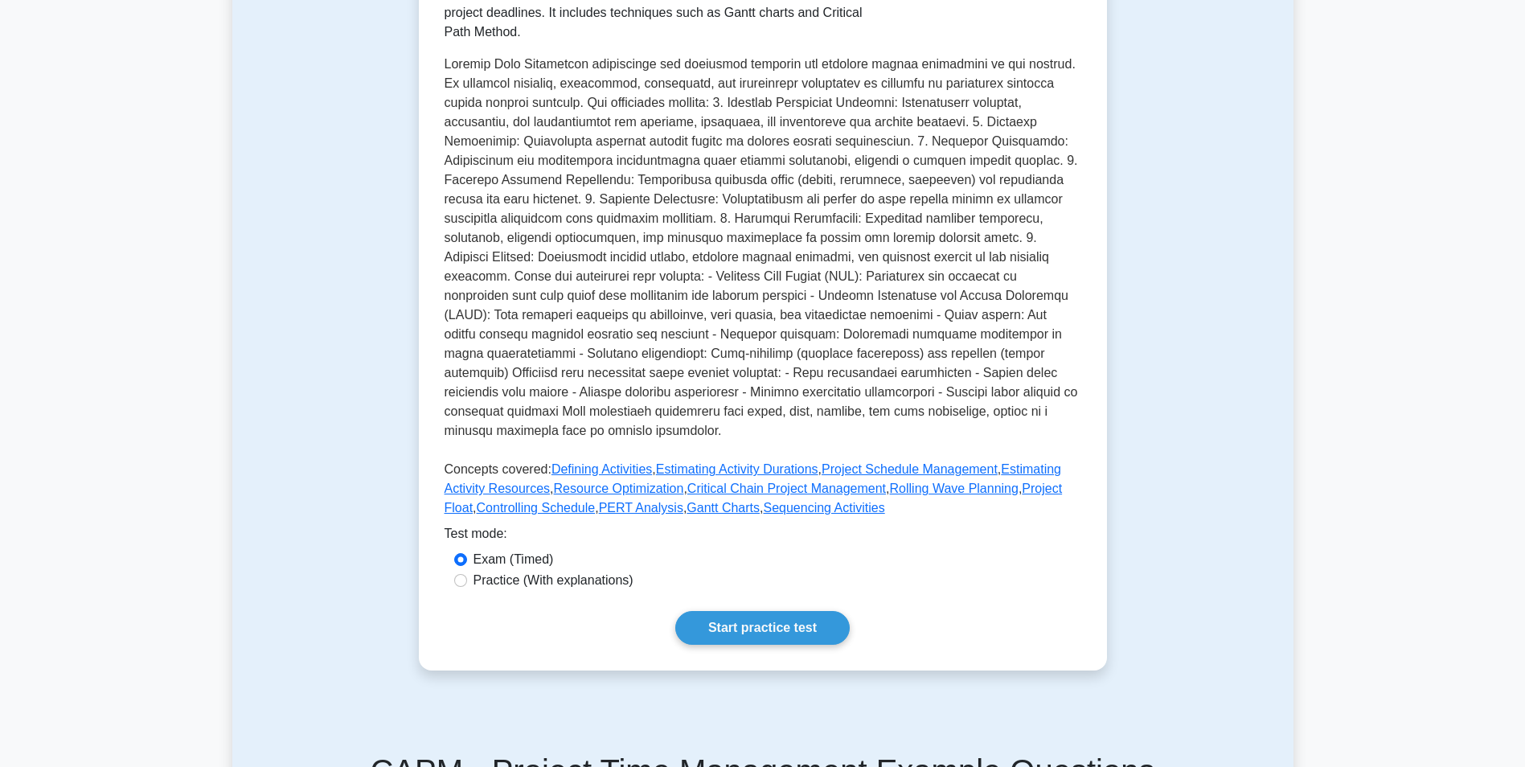
scroll to position [80, 0]
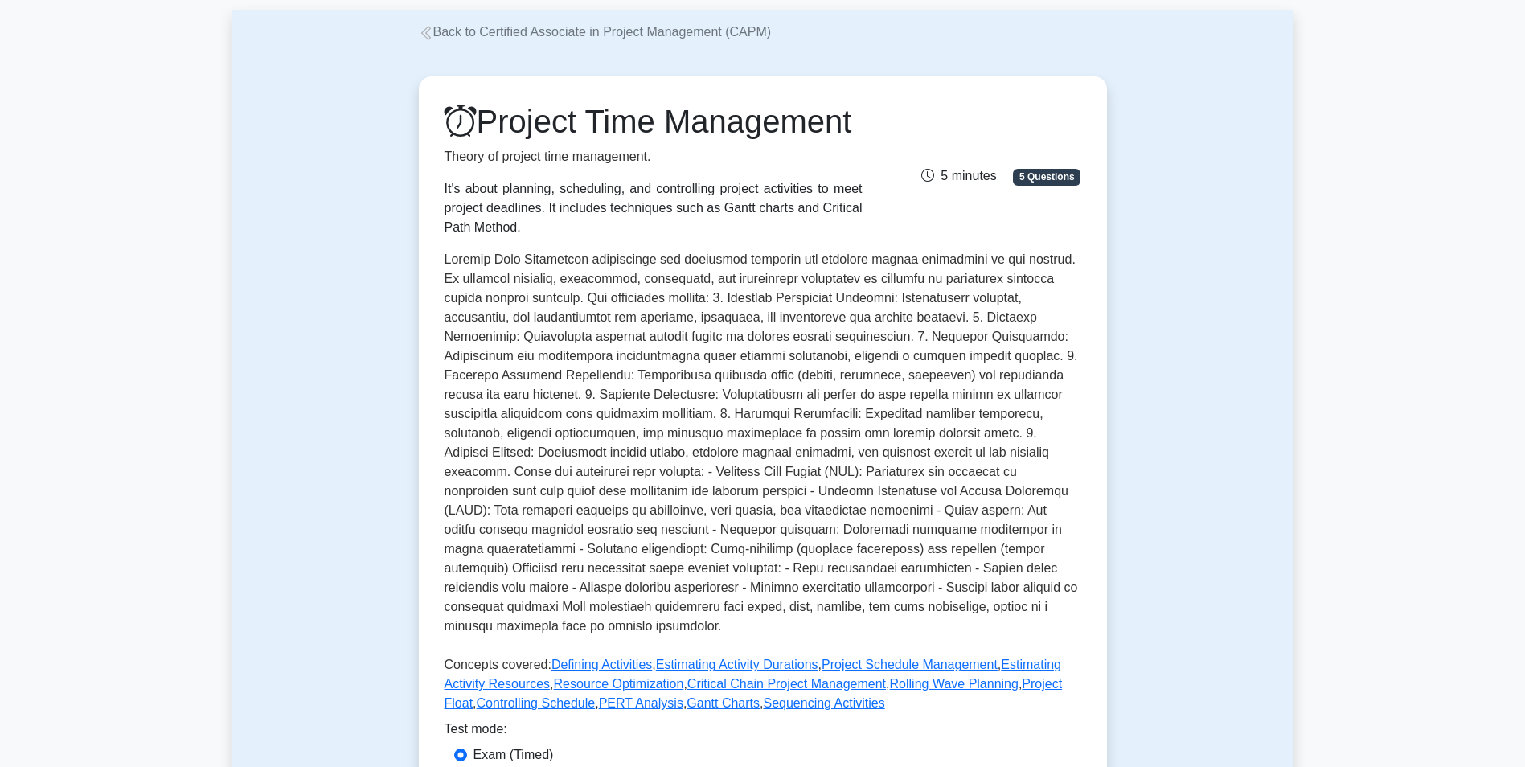
click at [1057, 185] on span "5 Questions" at bounding box center [1047, 177] width 68 height 16
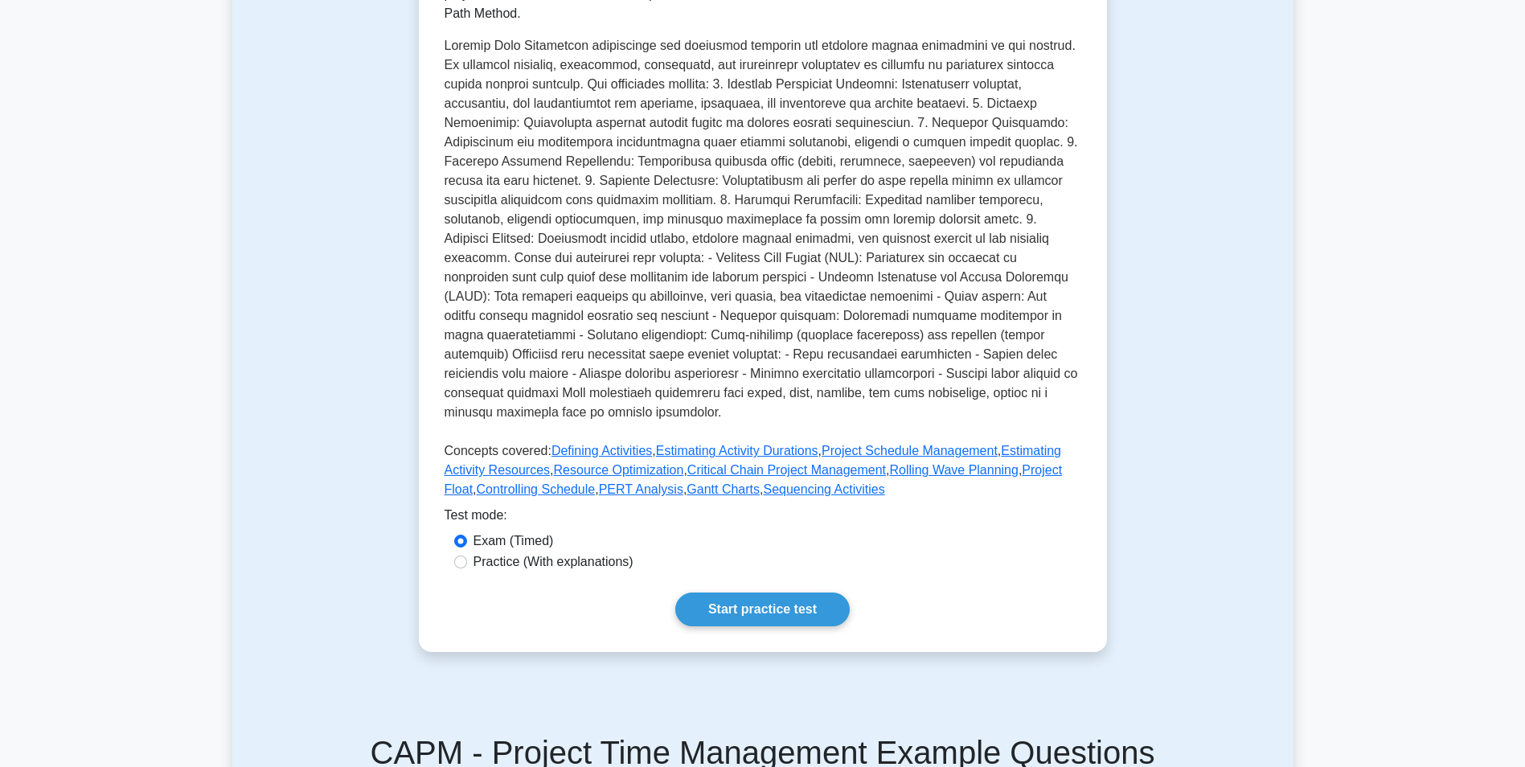
scroll to position [402, 0]
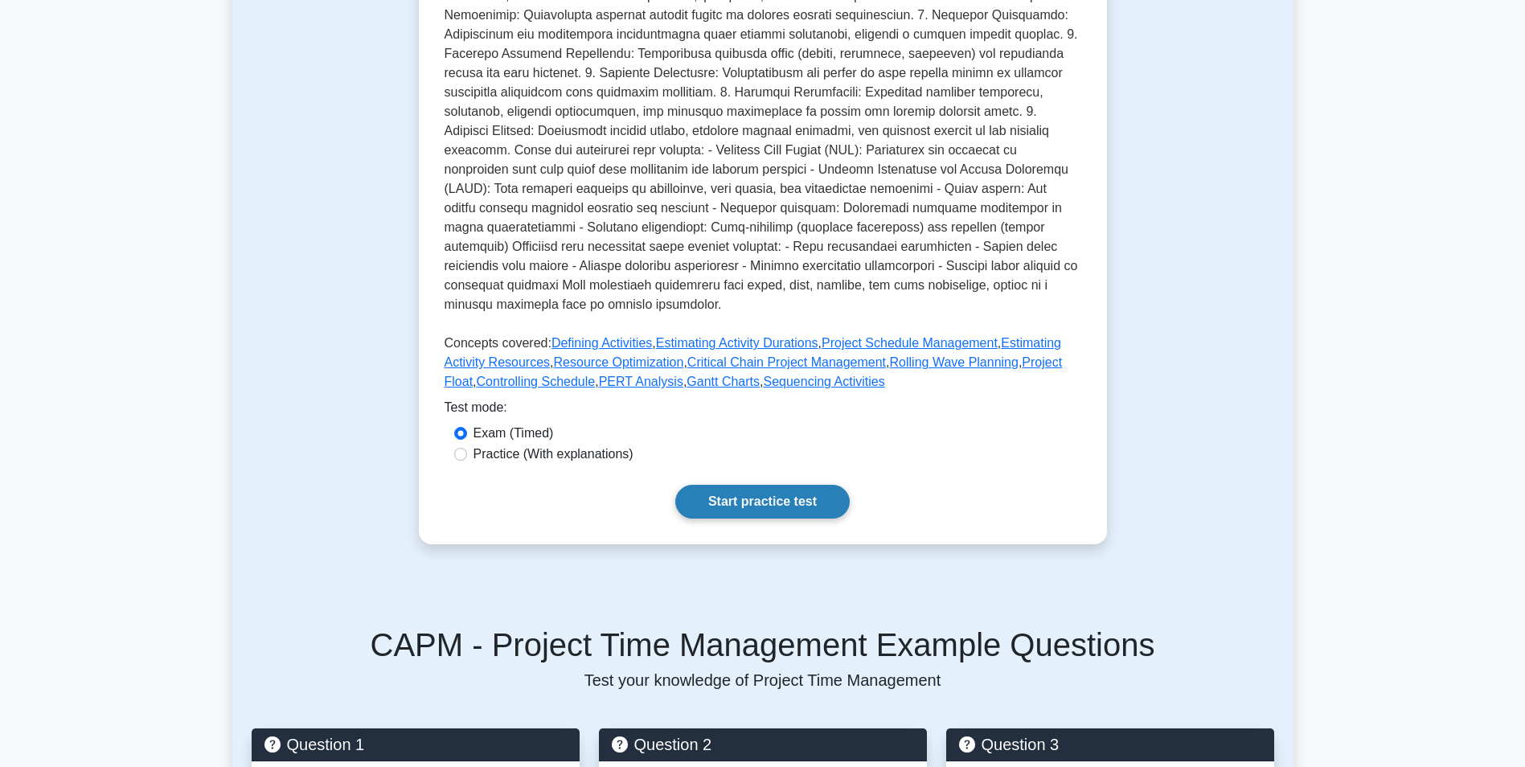
click at [747, 518] on link "Start practice test" at bounding box center [762, 502] width 174 height 34
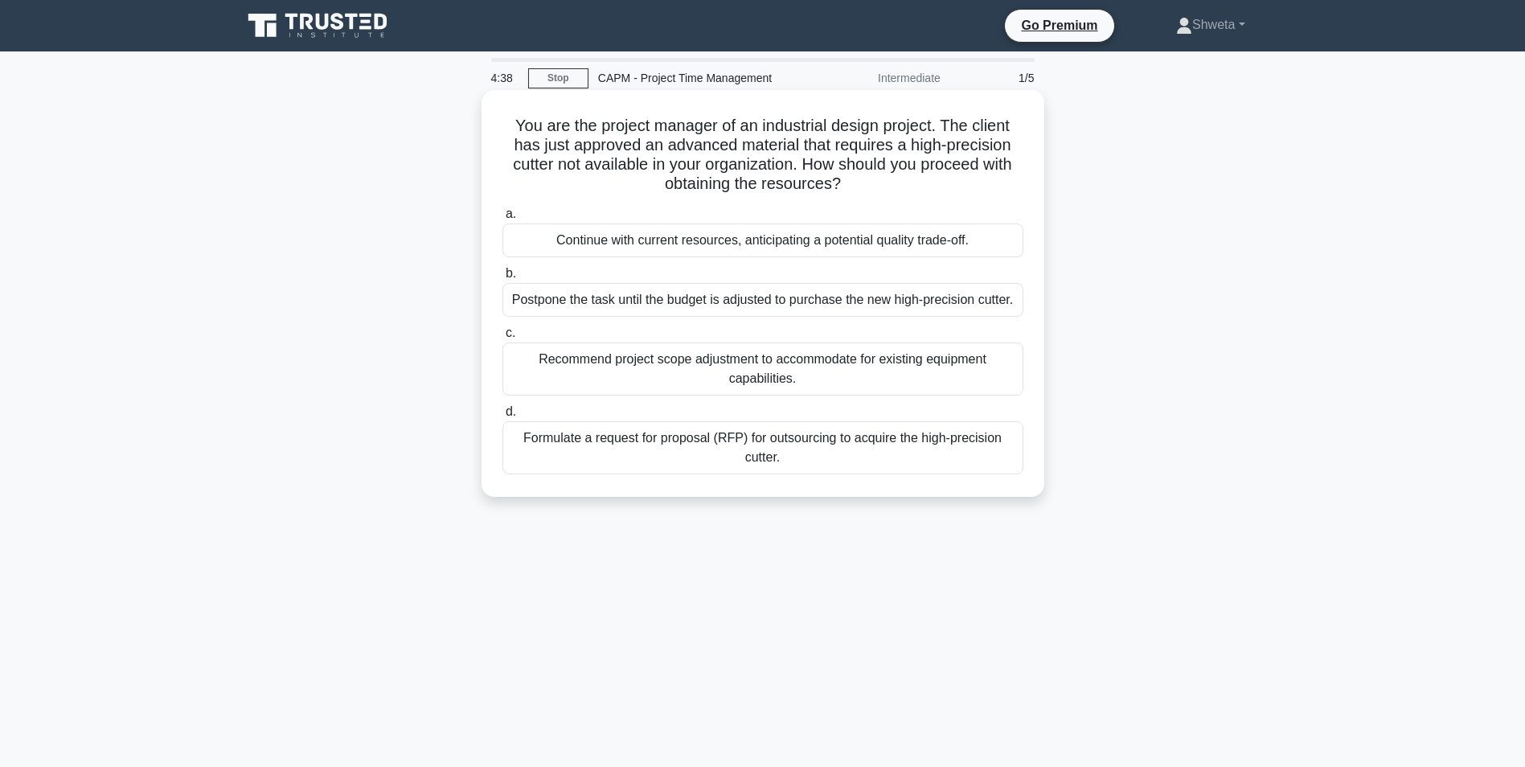
click at [807, 444] on div "Formulate a request for proposal (RFP) for outsourcing to acquire the high-prec…" at bounding box center [762, 447] width 521 height 53
click at [502, 417] on input "d. Formulate a request for proposal (RFP) for outsourcing to acquire the high-p…" at bounding box center [502, 412] width 0 height 10
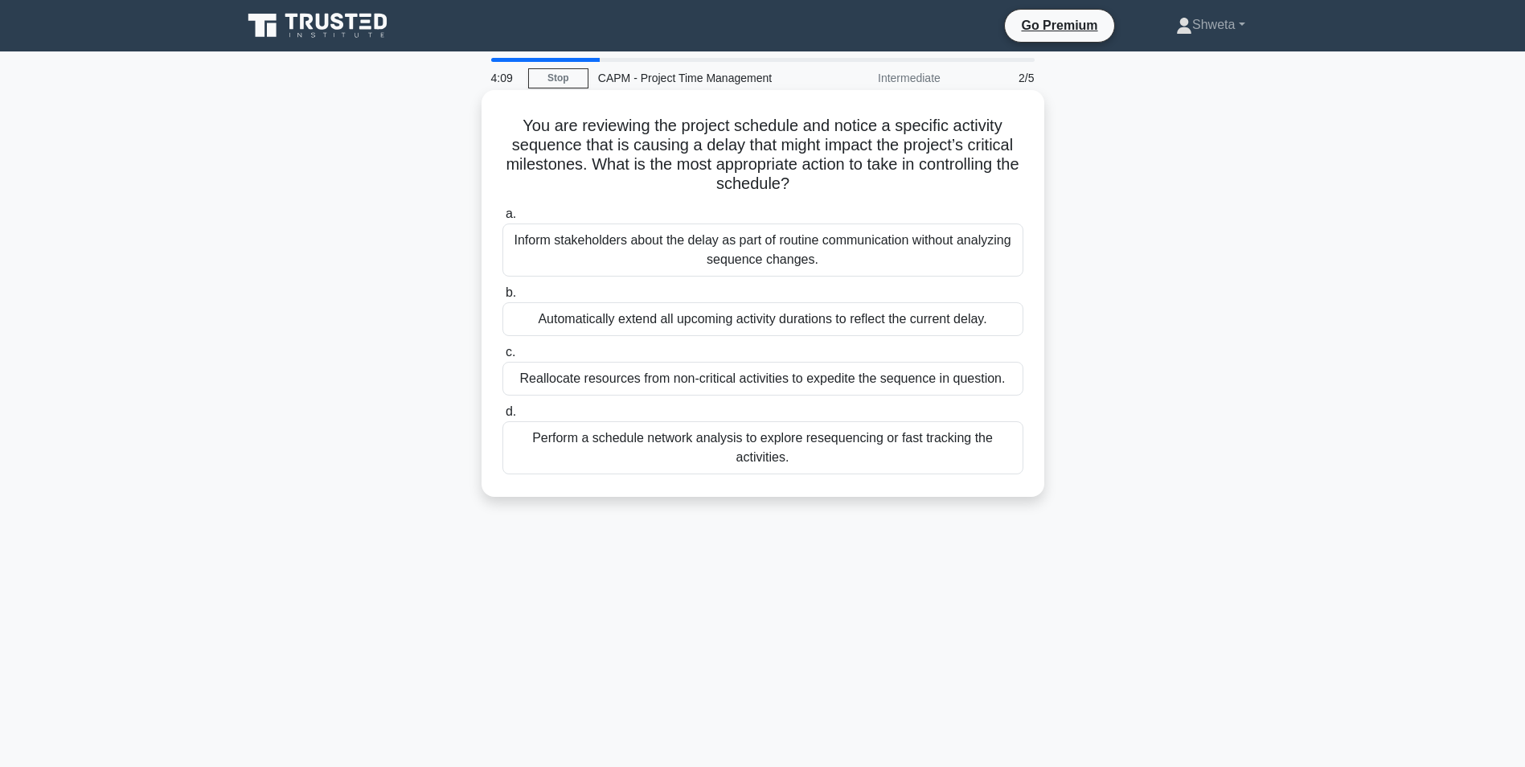
drag, startPoint x: 596, startPoint y: 165, endPoint x: 944, endPoint y: 182, distance: 347.6
click at [944, 182] on h5 "You are reviewing the project schedule and notice a specific activity sequence …" at bounding box center [763, 155] width 524 height 79
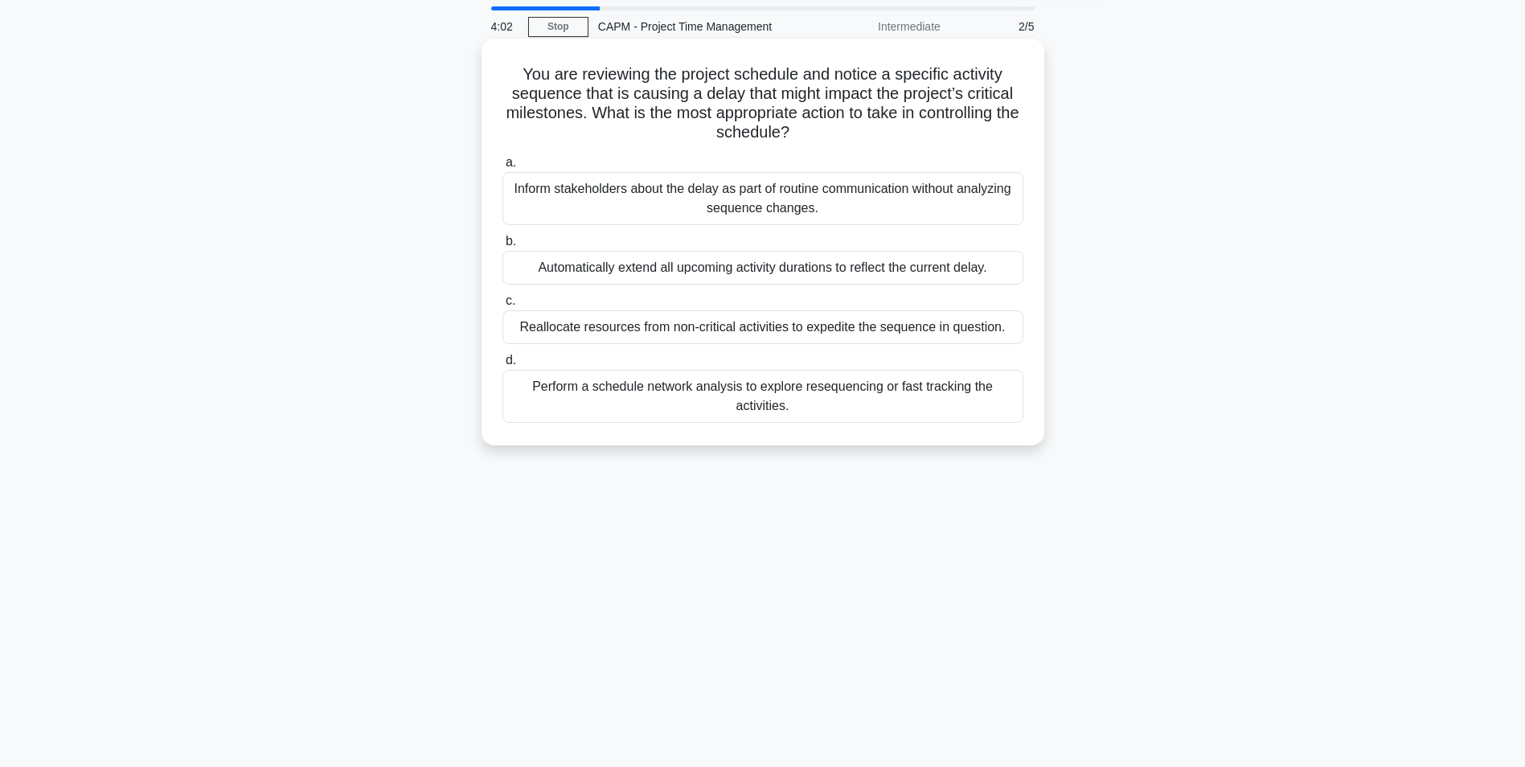
scroll to position [80, 0]
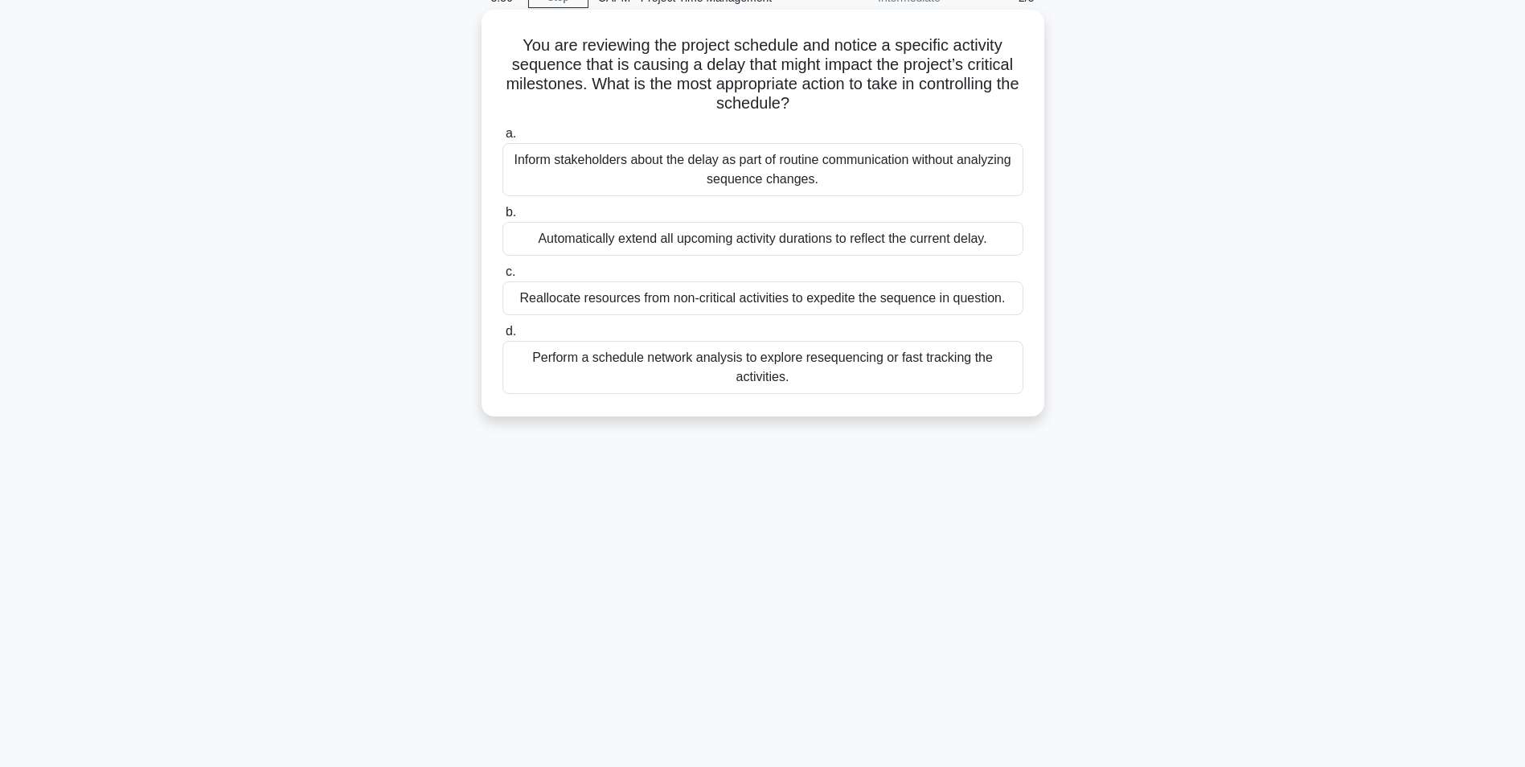
click at [686, 376] on div "Perform a schedule network analysis to explore resequencing or fast tracking th…" at bounding box center [762, 367] width 521 height 53
click at [502, 337] on input "d. Perform a schedule network analysis to explore resequencing or fast tracking…" at bounding box center [502, 331] width 0 height 10
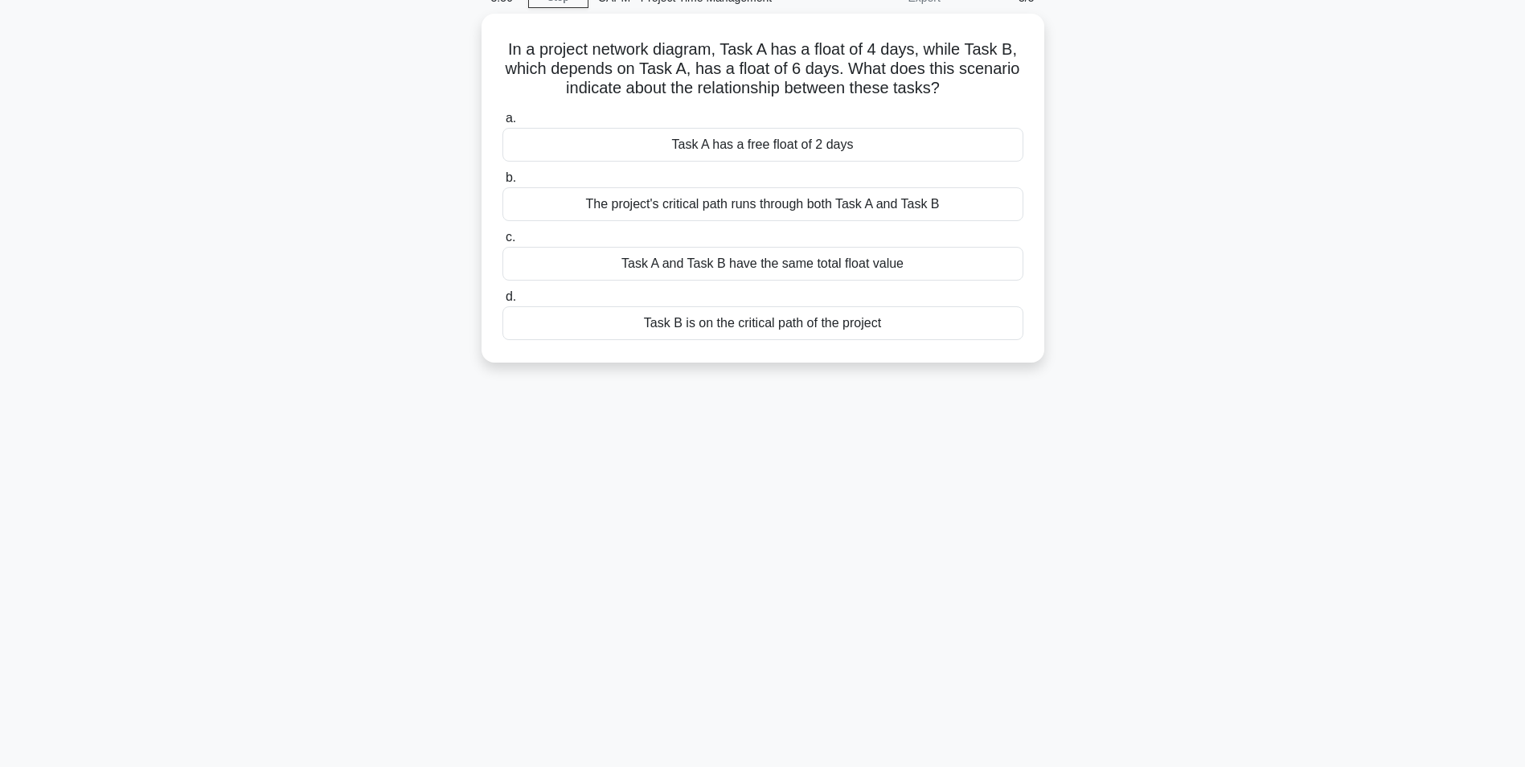
scroll to position [0, 0]
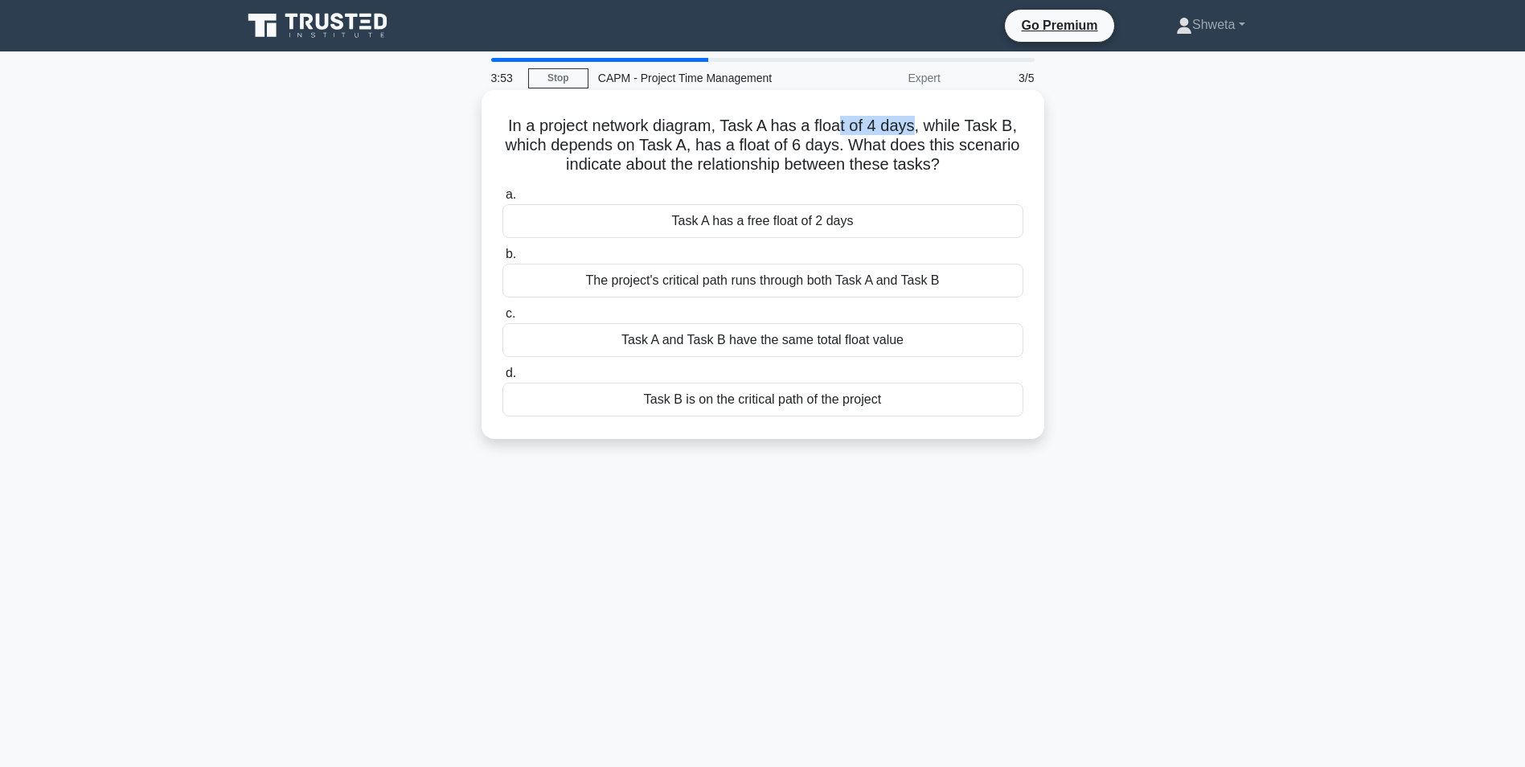
drag, startPoint x: 918, startPoint y: 127, endPoint x: 840, endPoint y: 126, distance: 78.0
click at [840, 126] on h5 "In a project network diagram, Task A has a float of 4 days, while Task B, which…" at bounding box center [763, 145] width 524 height 59
drag, startPoint x: 615, startPoint y: 148, endPoint x: 681, endPoint y: 150, distance: 66.0
click at [681, 150] on h5 "In a project network diagram, Task A has a float of 4 days, while Task B, which…" at bounding box center [763, 145] width 524 height 59
click at [726, 221] on div "Task A has a free float of 2 days" at bounding box center [762, 221] width 521 height 34
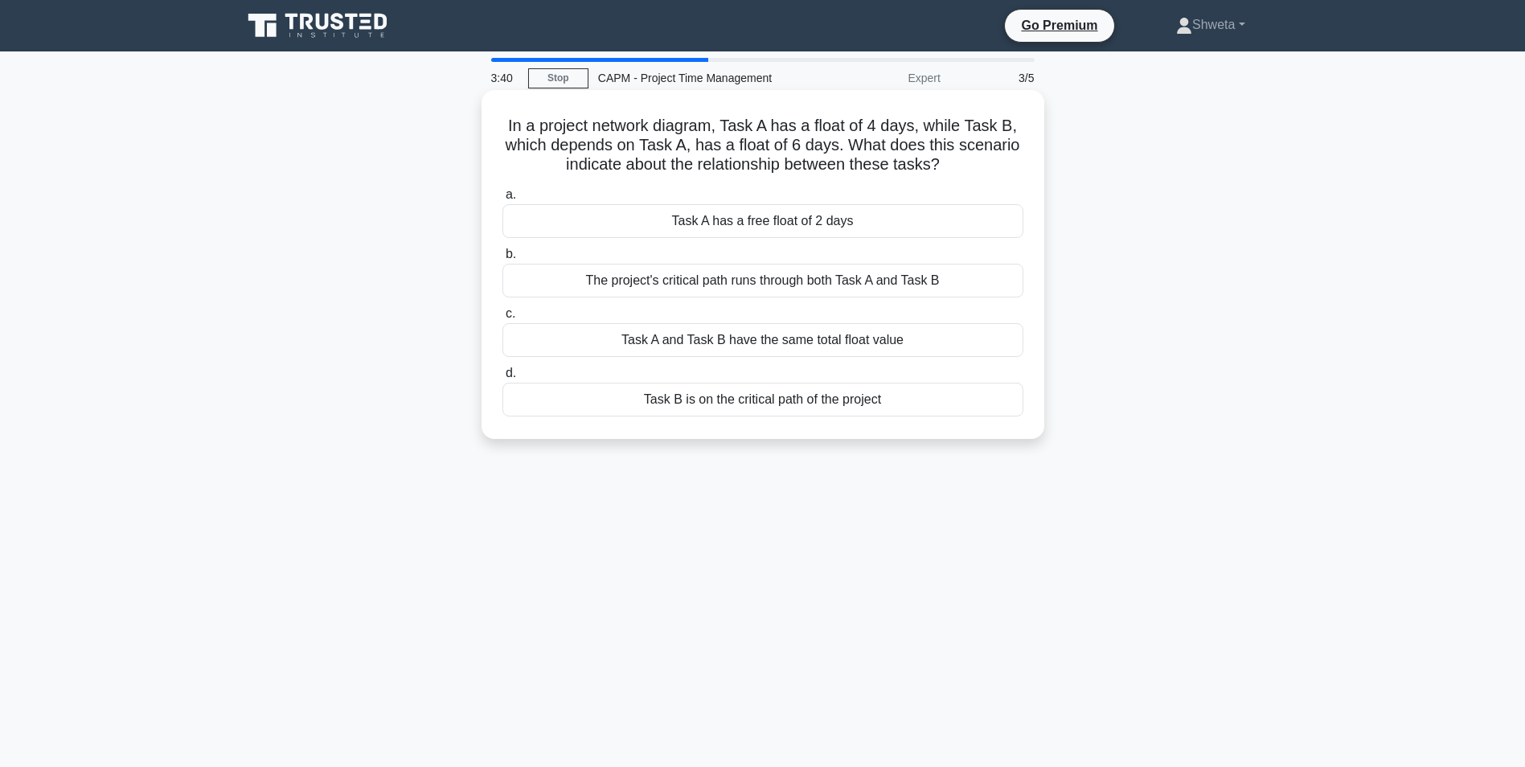
click at [502, 200] on input "a. Task A has a free float of 2 days" at bounding box center [502, 195] width 0 height 10
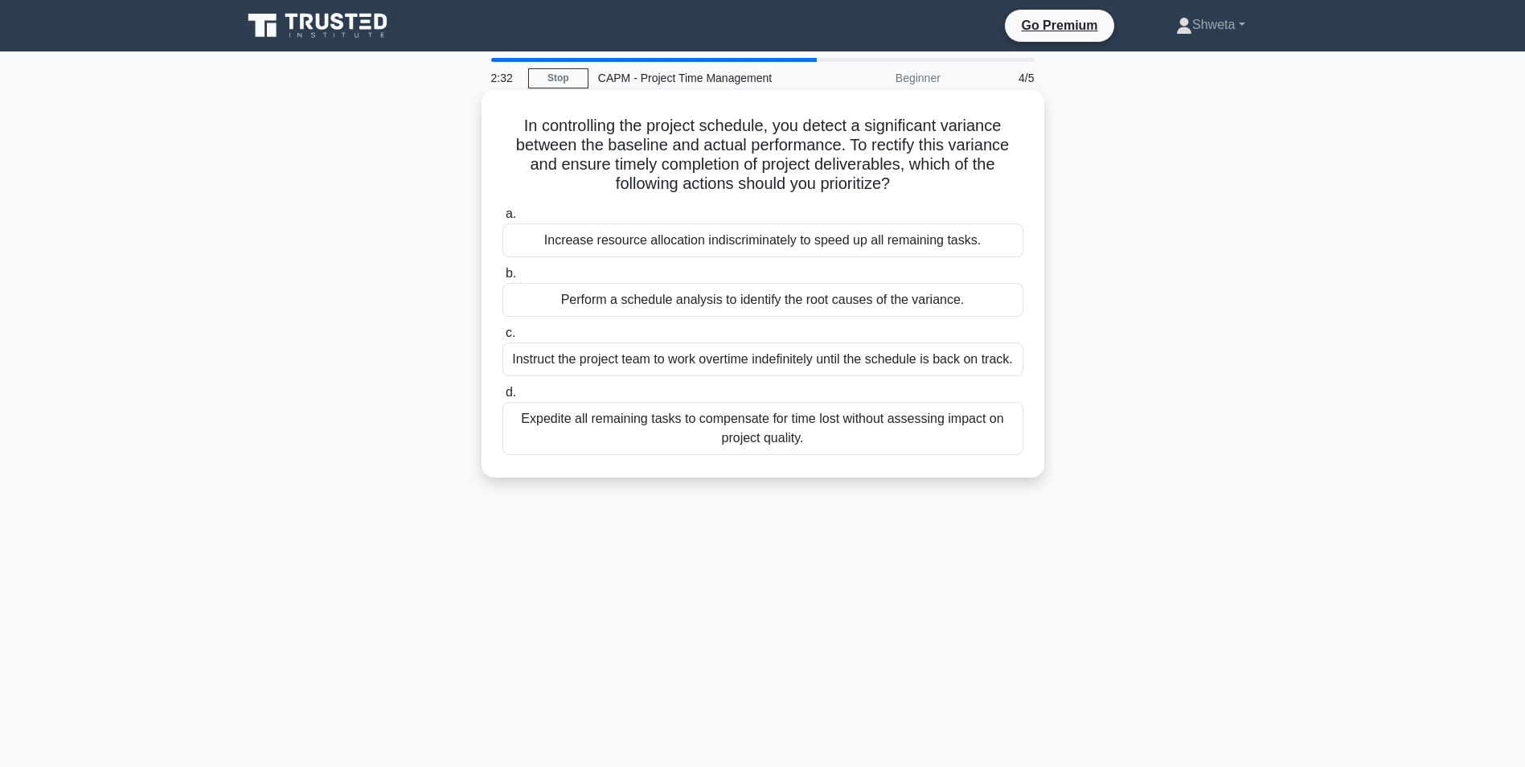
click at [724, 302] on div "Perform a schedule analysis to identify the root causes of the variance." at bounding box center [762, 300] width 521 height 34
click at [502, 279] on input "b. Perform a schedule analysis to identify the root causes of the variance." at bounding box center [502, 273] width 0 height 10
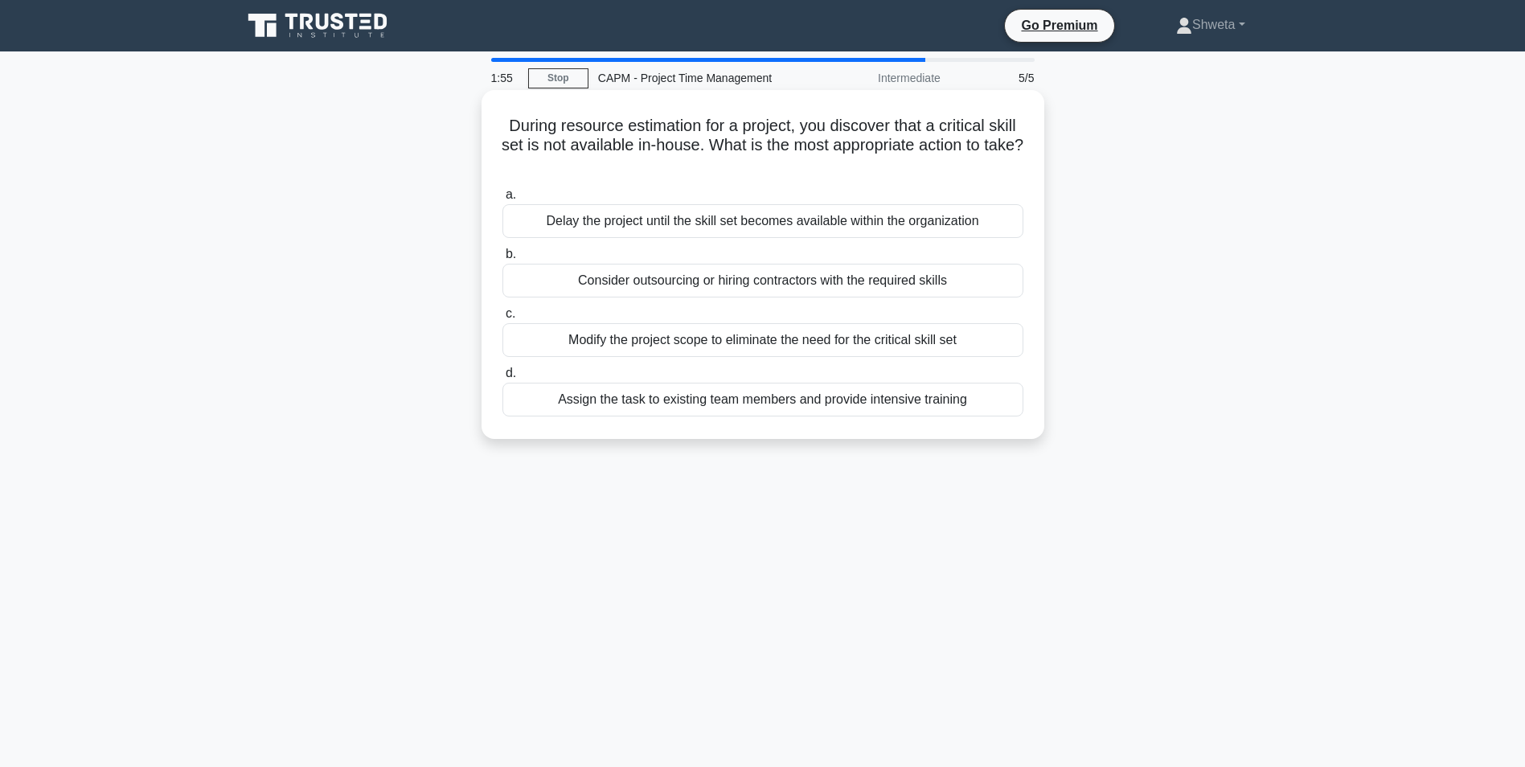
click at [758, 397] on div "Assign the task to existing team members and provide intensive training" at bounding box center [762, 400] width 521 height 34
click at [502, 379] on input "d. Assign the task to existing team members and provide intensive training" at bounding box center [502, 373] width 0 height 10
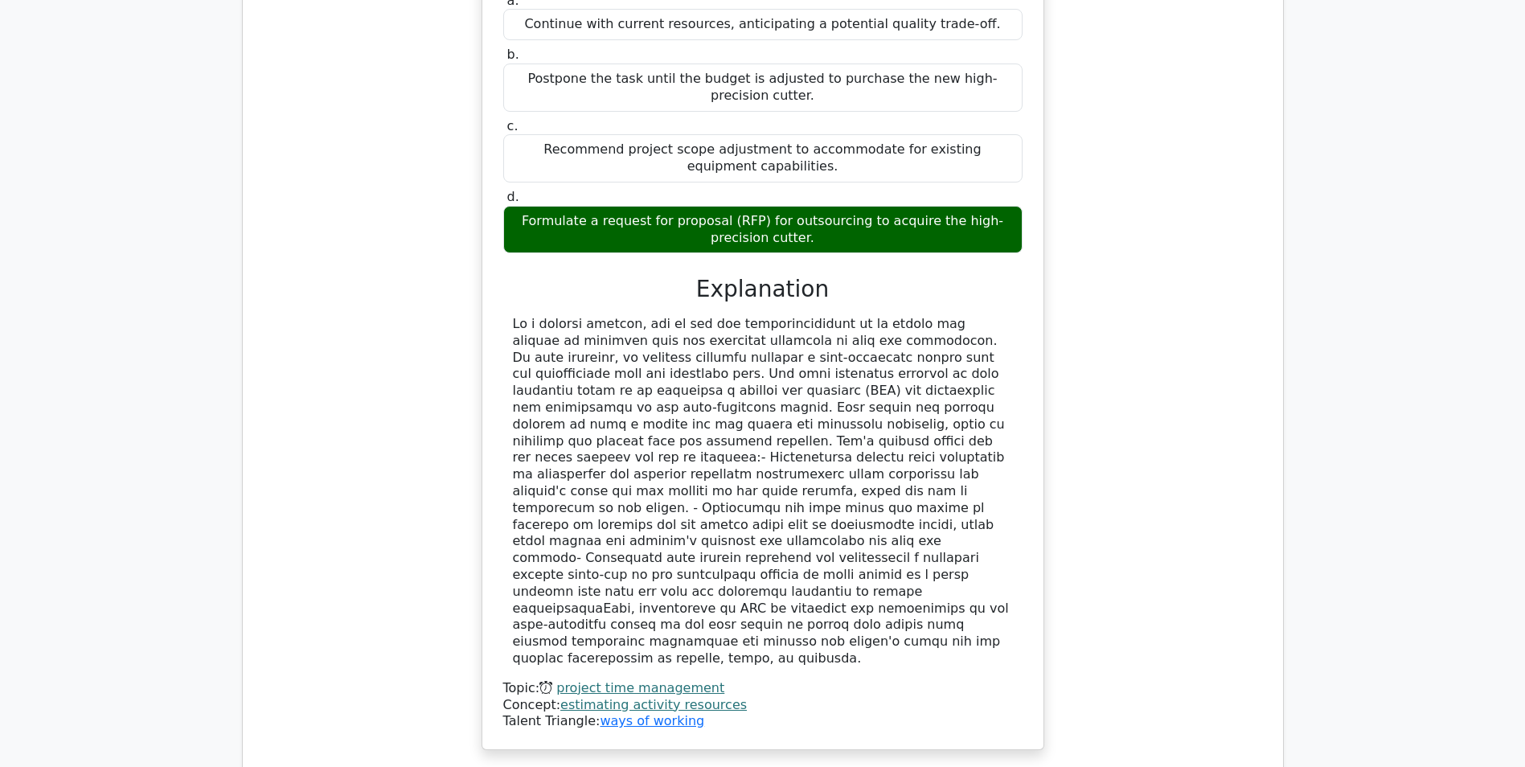
scroll to position [1688, 0]
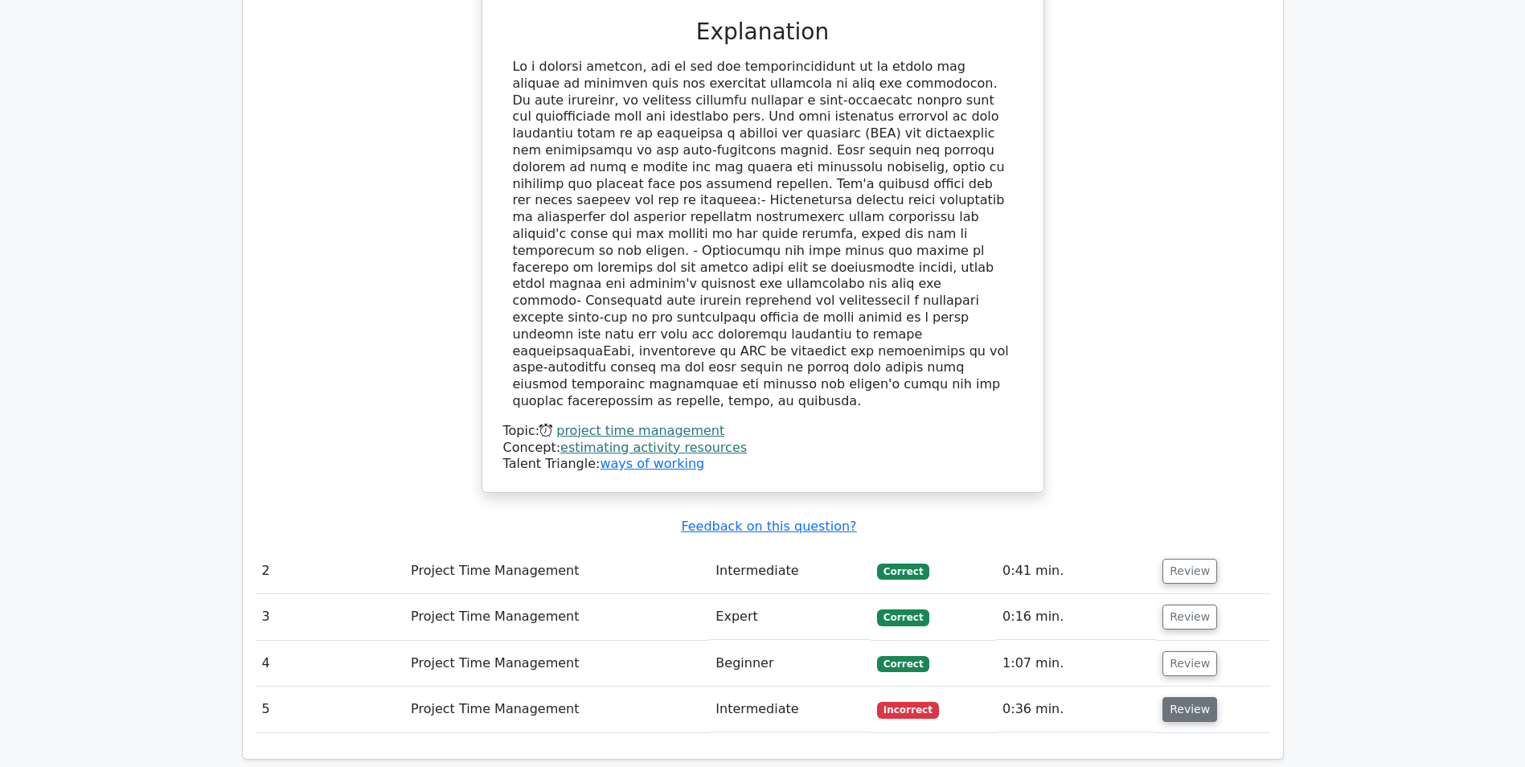
click at [1179, 697] on button "Review" at bounding box center [1189, 709] width 55 height 25
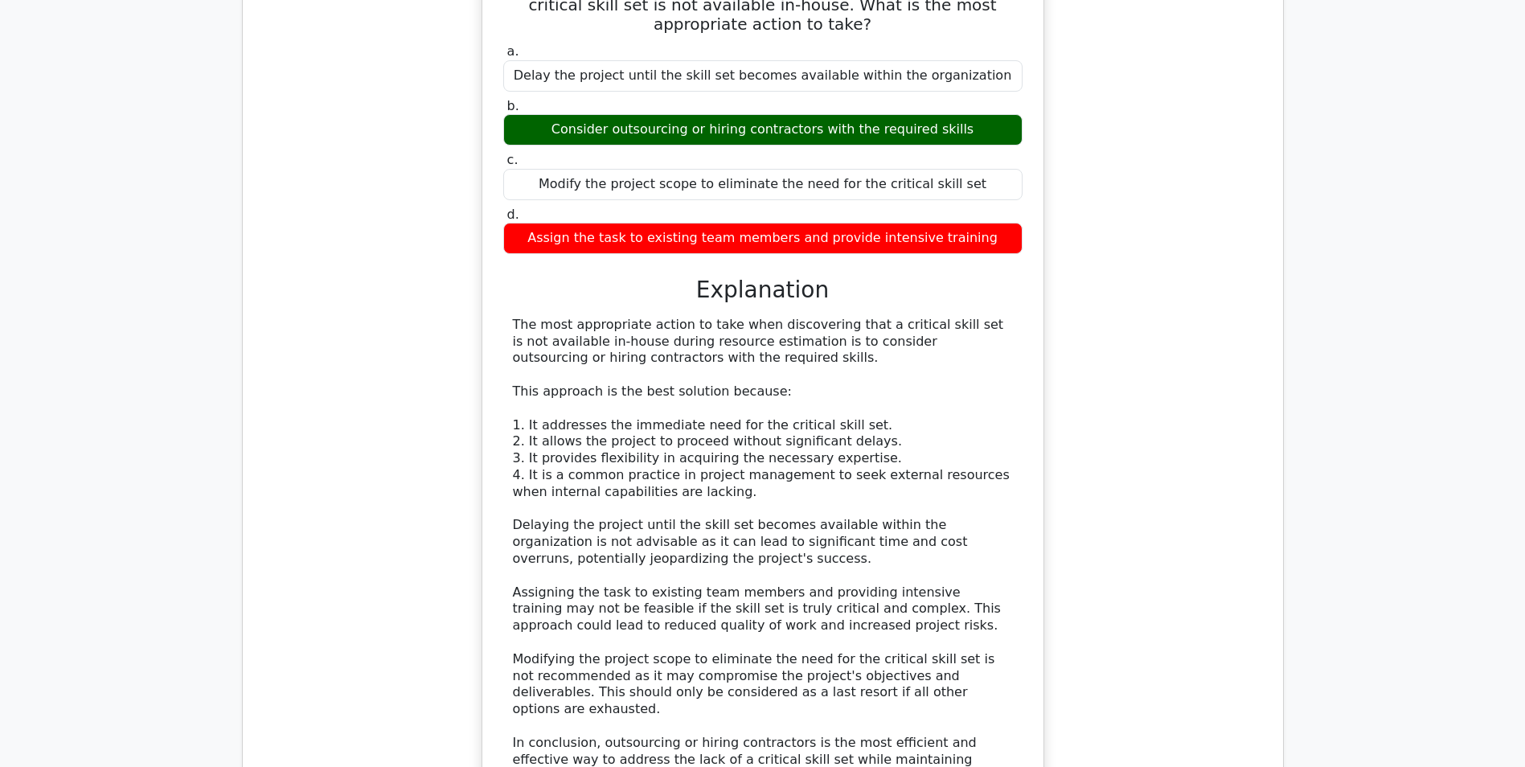
scroll to position [2572, 0]
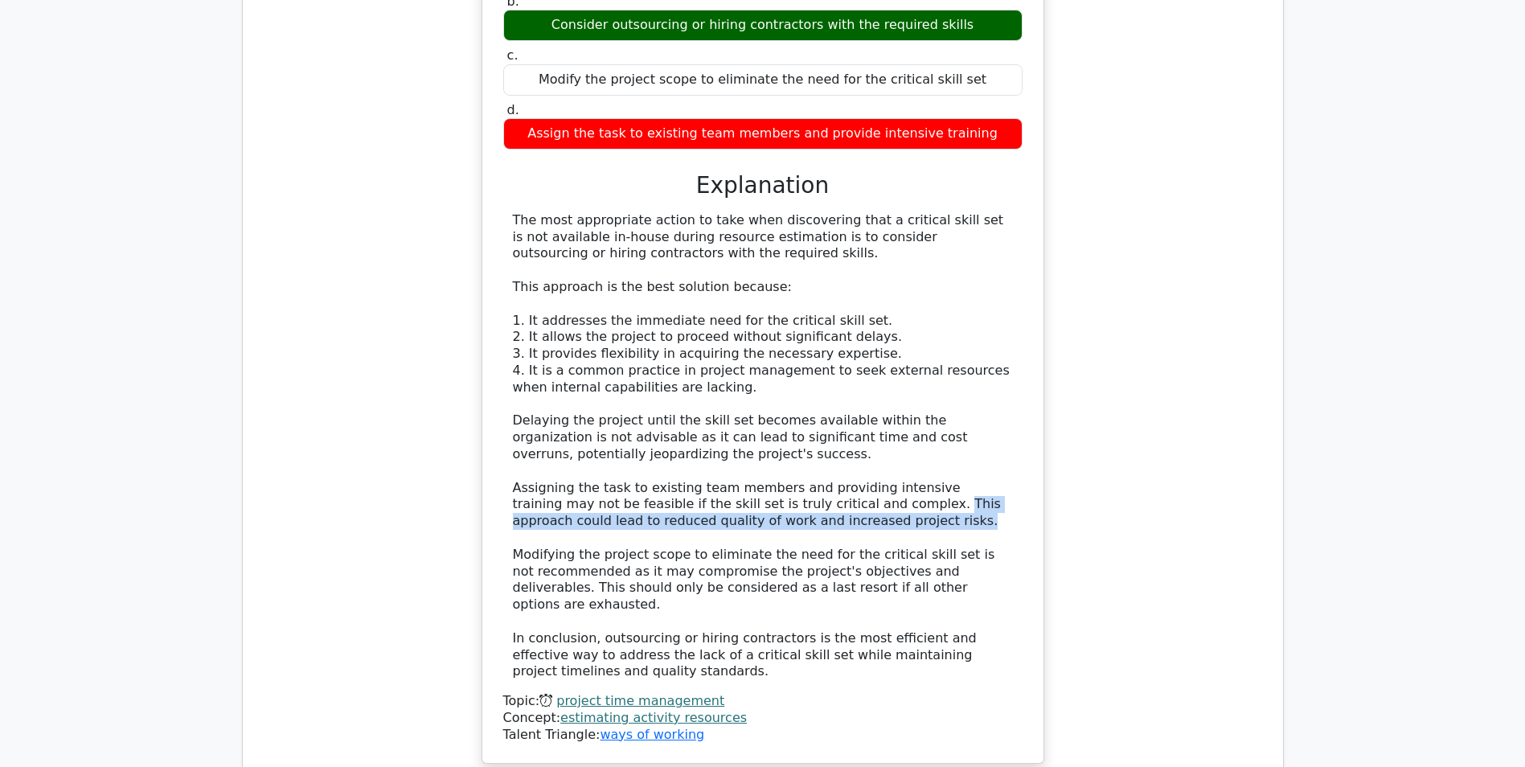
drag, startPoint x: 817, startPoint y: 383, endPoint x: 886, endPoint y: 401, distance: 71.6
click at [886, 401] on div "The most appropriate action to take when discovering that a critical skill set …" at bounding box center [763, 446] width 500 height 468
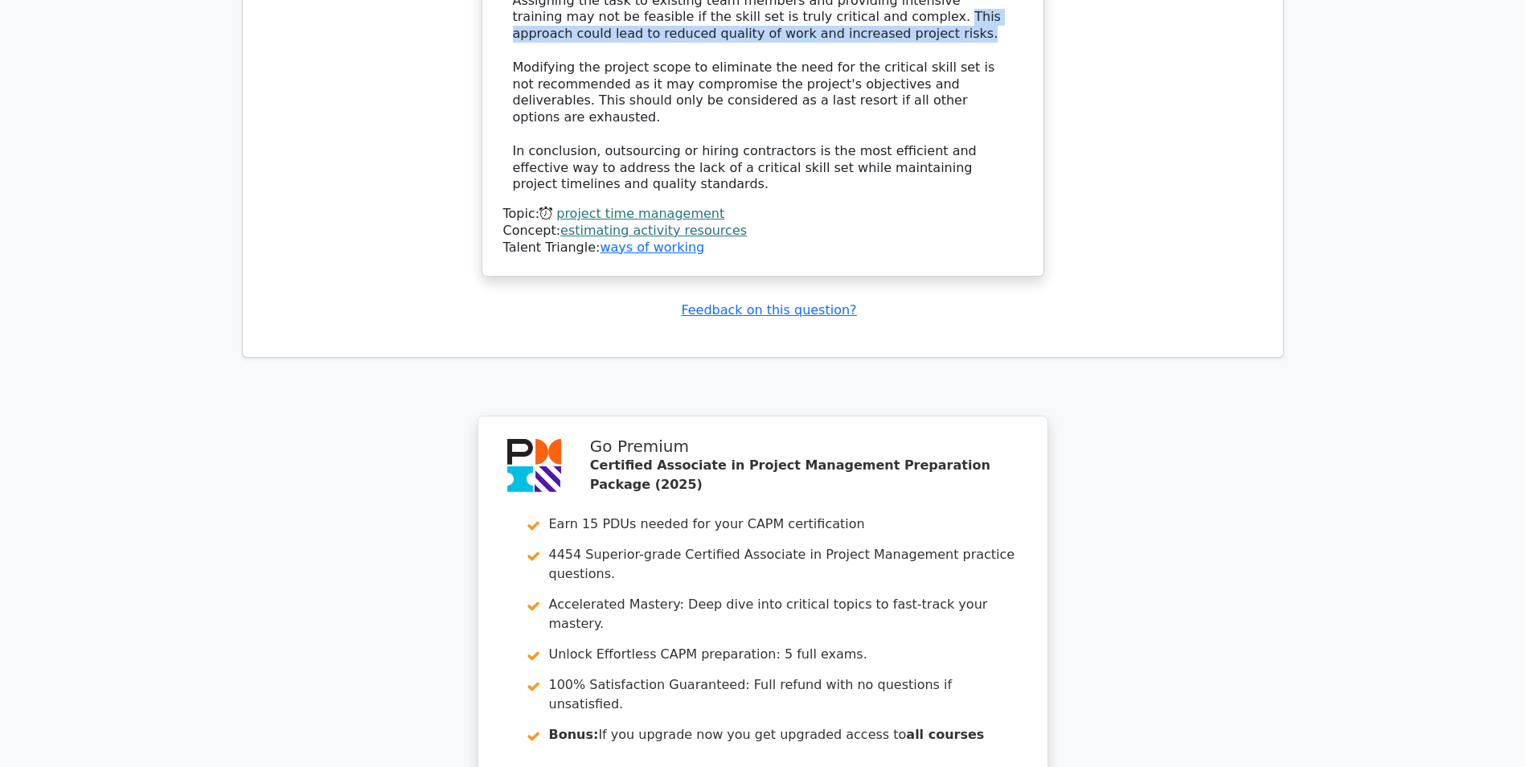
scroll to position [3269, 0]
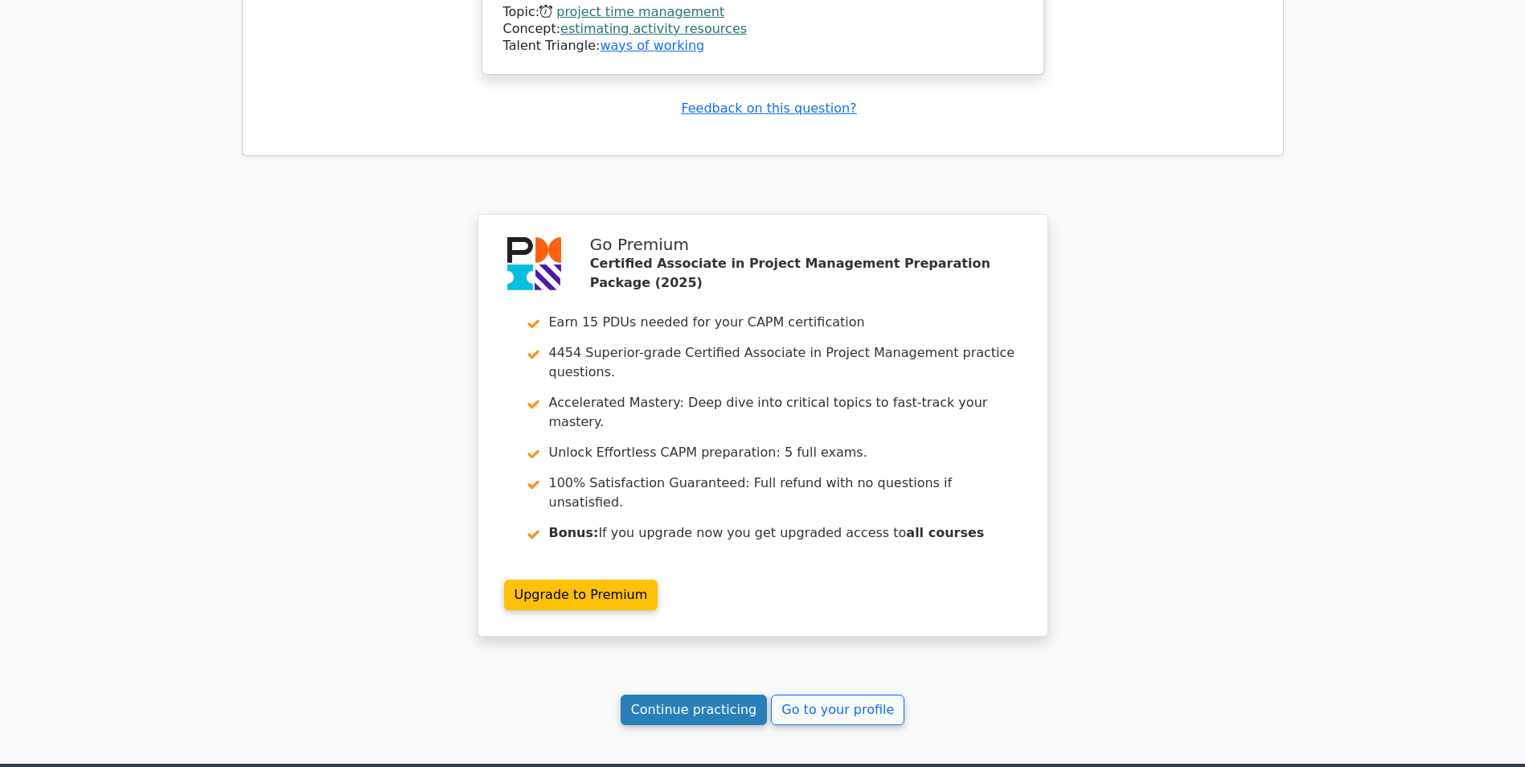
click at [728, 694] on link "Continue practicing" at bounding box center [693, 709] width 147 height 31
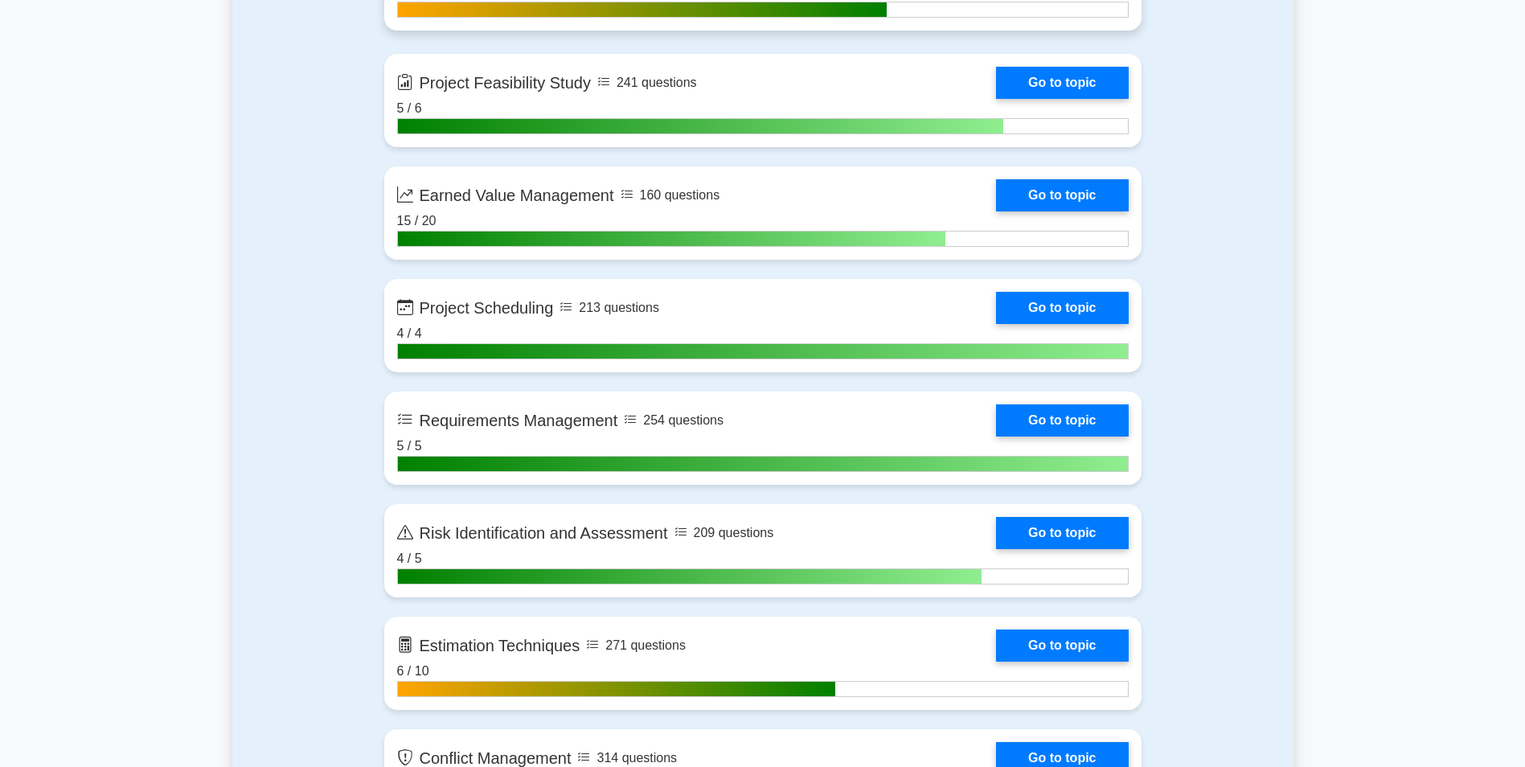
scroll to position [2733, 0]
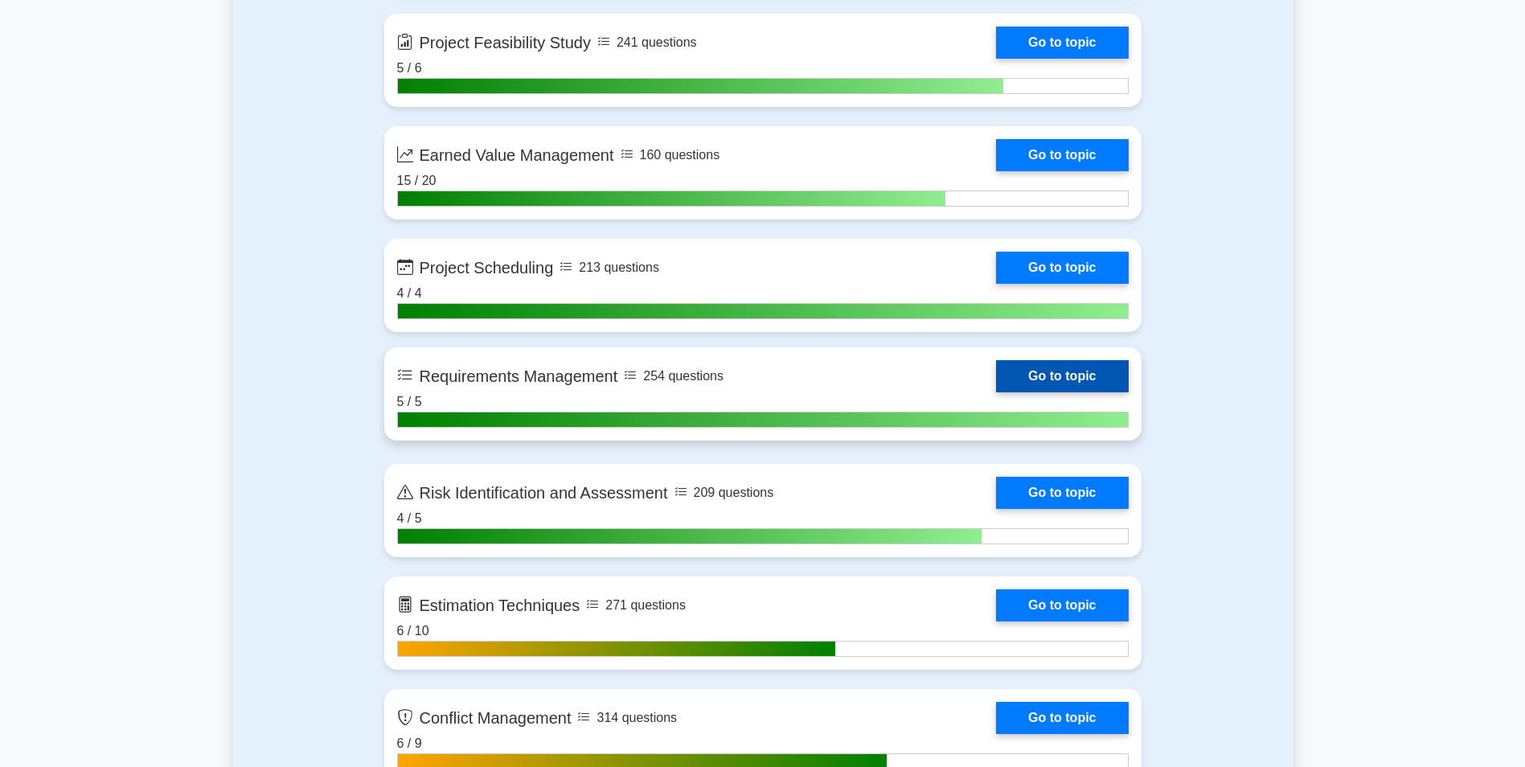
click at [996, 376] on link "Go to topic" at bounding box center [1062, 376] width 132 height 32
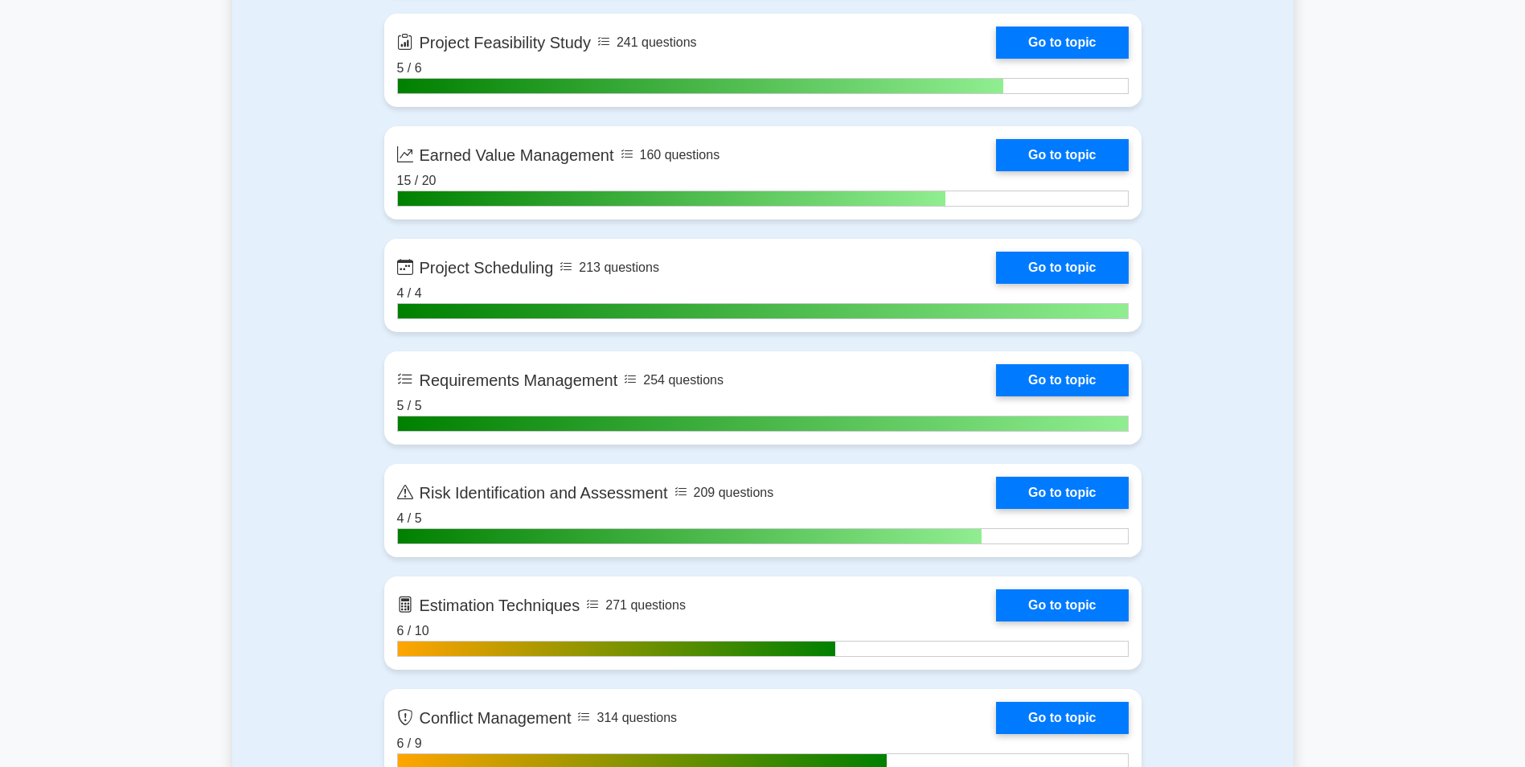
scroll to position [2733, 0]
